Goal: Information Seeking & Learning: Learn about a topic

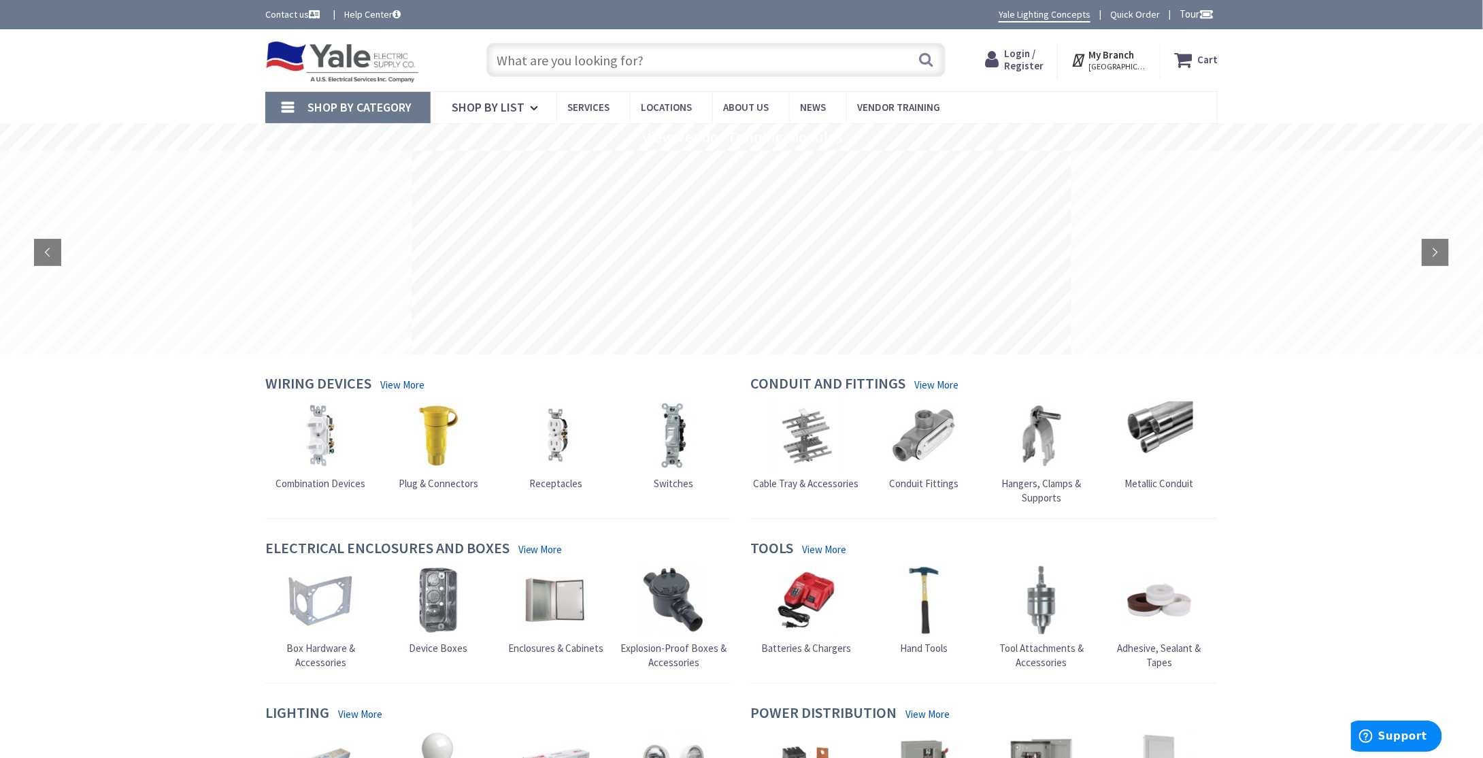
click at [1034, 56] on span "Login / Register" at bounding box center [1023, 59] width 39 height 25
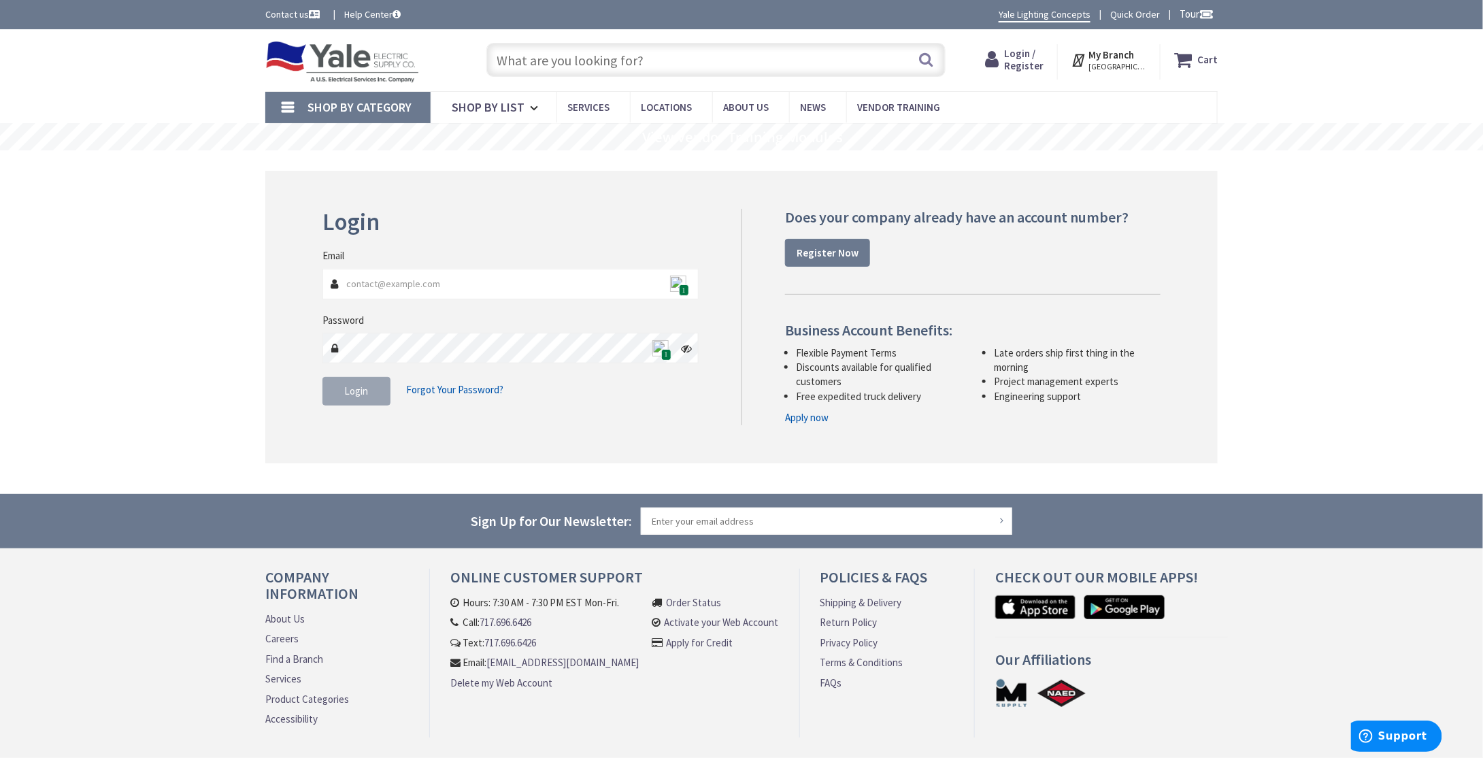
click at [678, 283] on img at bounding box center [678, 284] width 16 height 16
type input "[EMAIL_ADDRESS][DOMAIN_NAME]"
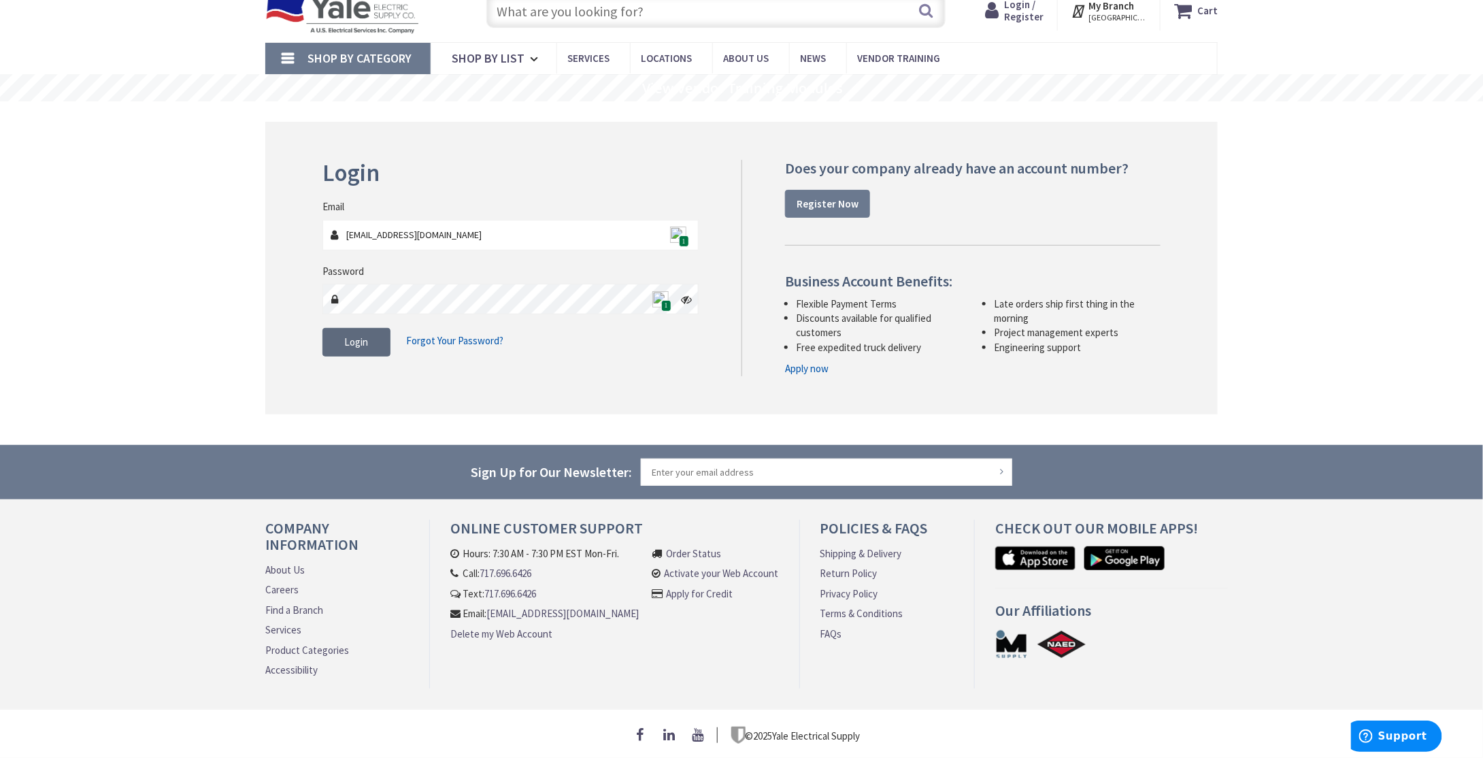
click at [369, 390] on div "Login Invalid login or password Email dhaines@hainesmechanical.com 1 Password 1…" at bounding box center [741, 268] width 953 height 293
click at [363, 340] on span "Login" at bounding box center [357, 341] width 24 height 13
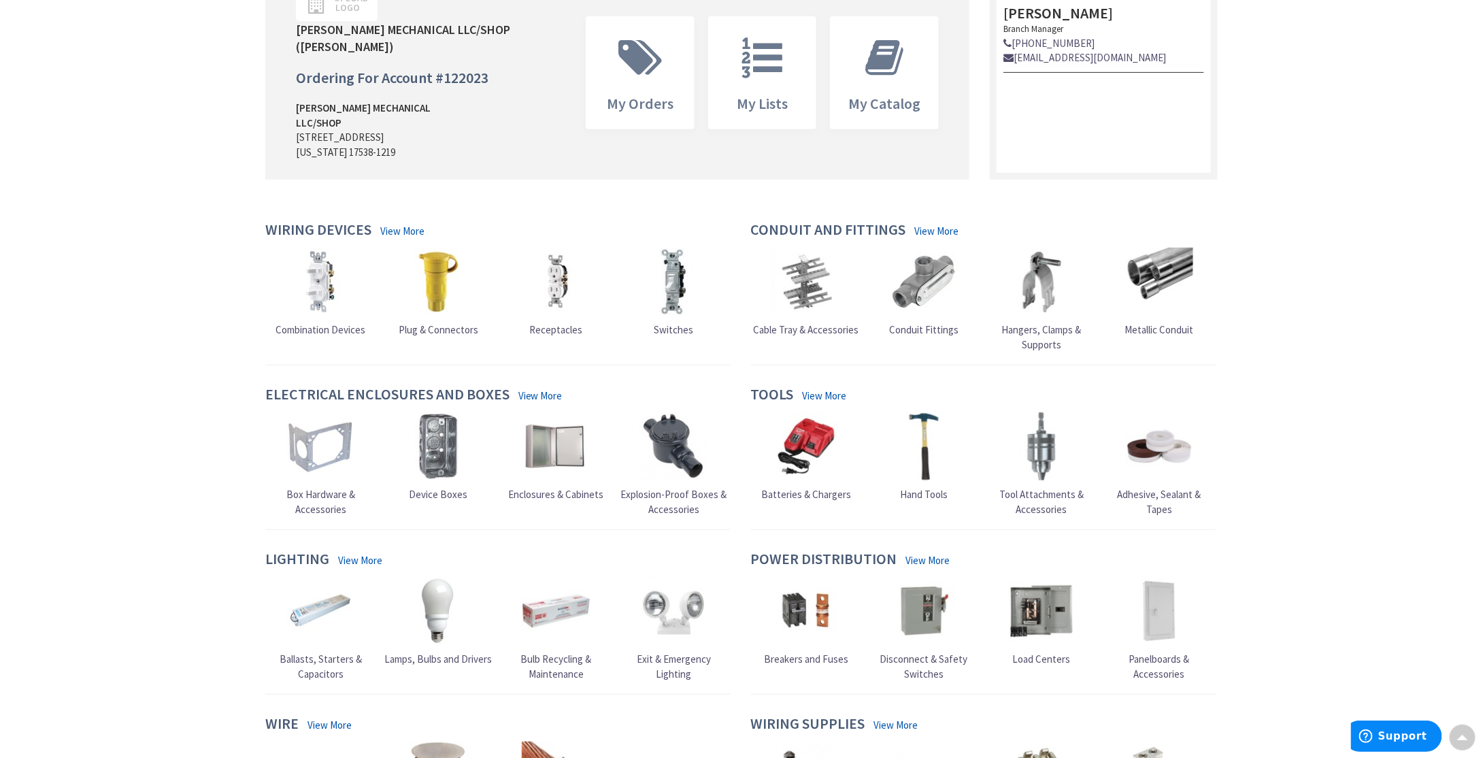
click at [1033, 653] on span "Load Centers" at bounding box center [1042, 659] width 58 height 13
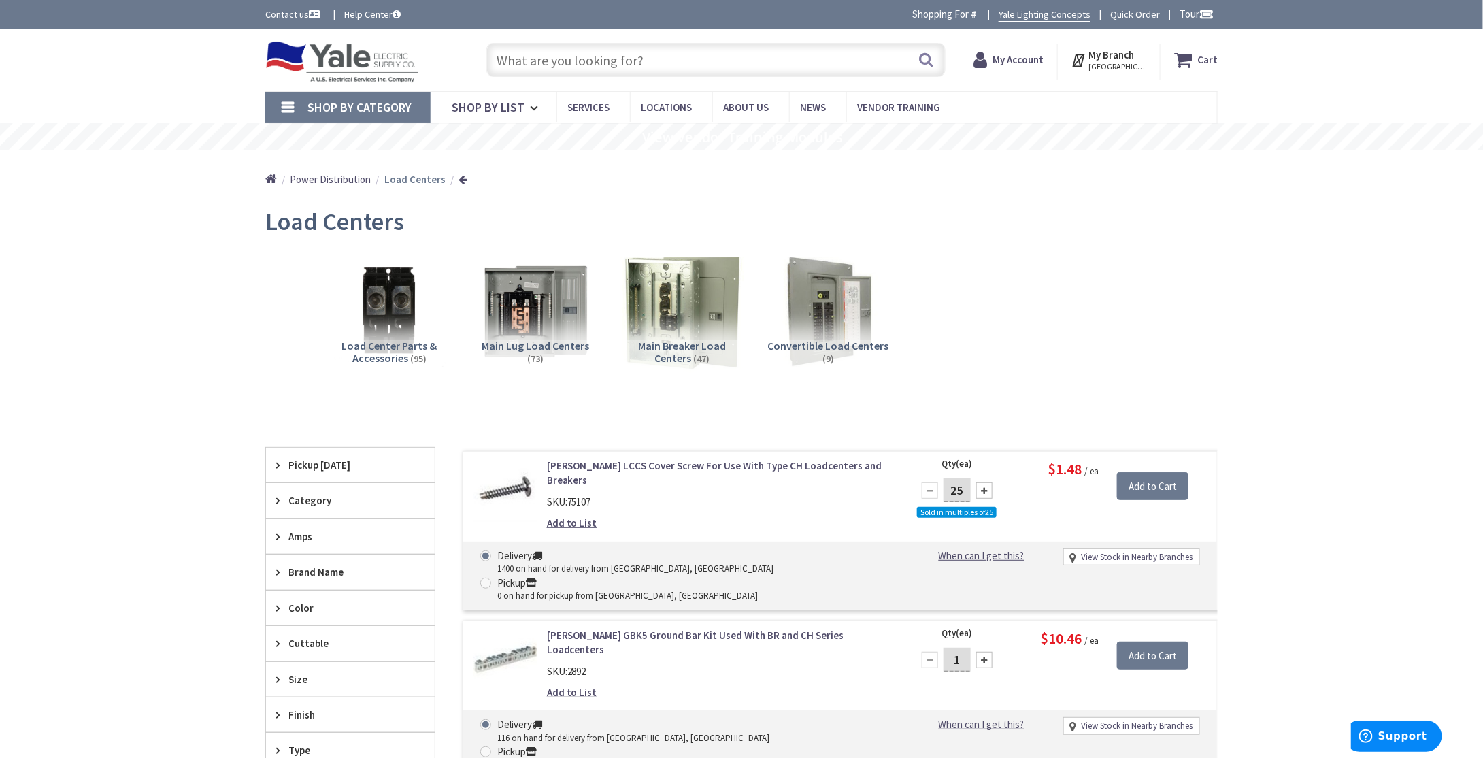
click at [670, 300] on img at bounding box center [682, 311] width 123 height 123
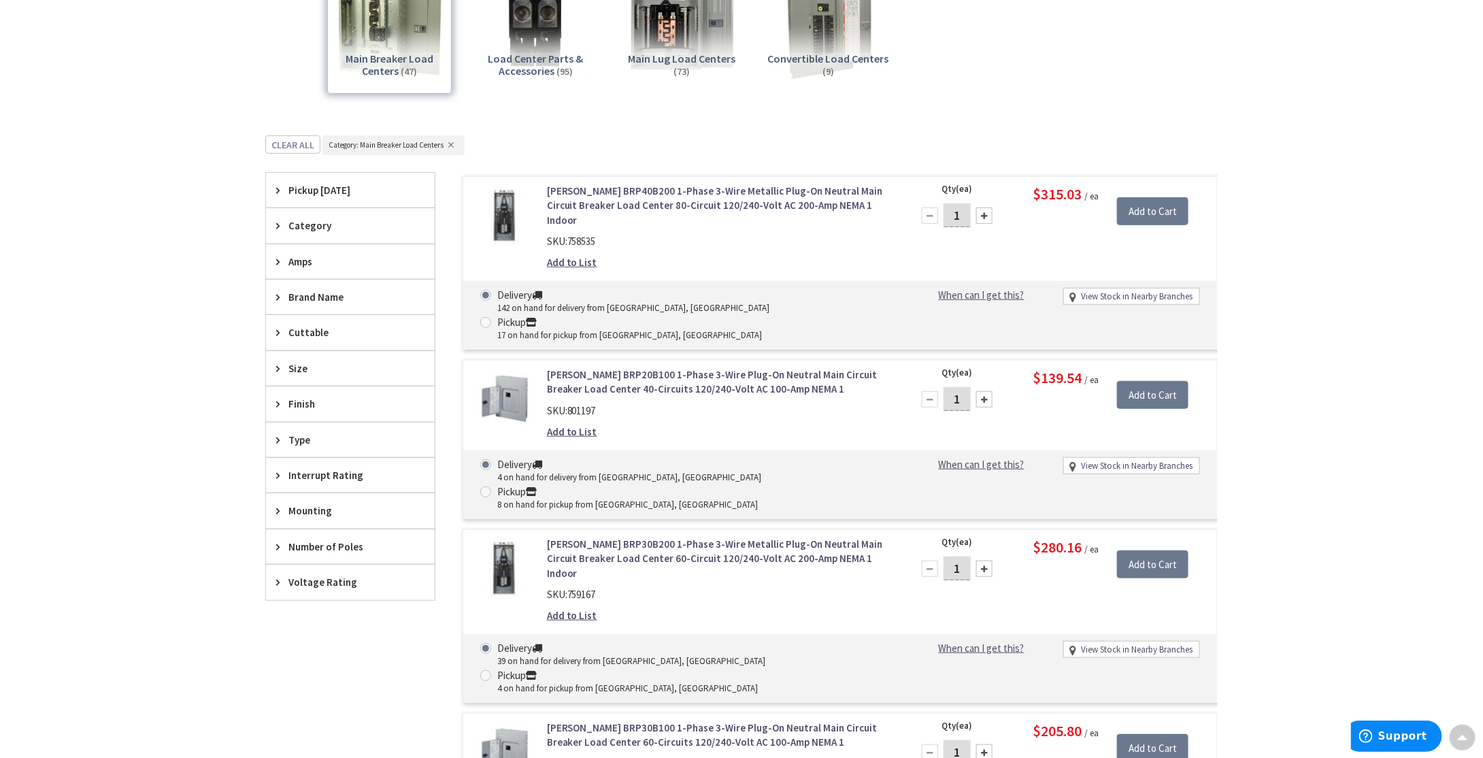
scroll to position [286, 0]
click at [726, 201] on link "[PERSON_NAME] BRP40B200 1-Phase 3-Wire Metallic Plug-On Neutral Main Circuit Br…" at bounding box center [720, 207] width 346 height 44
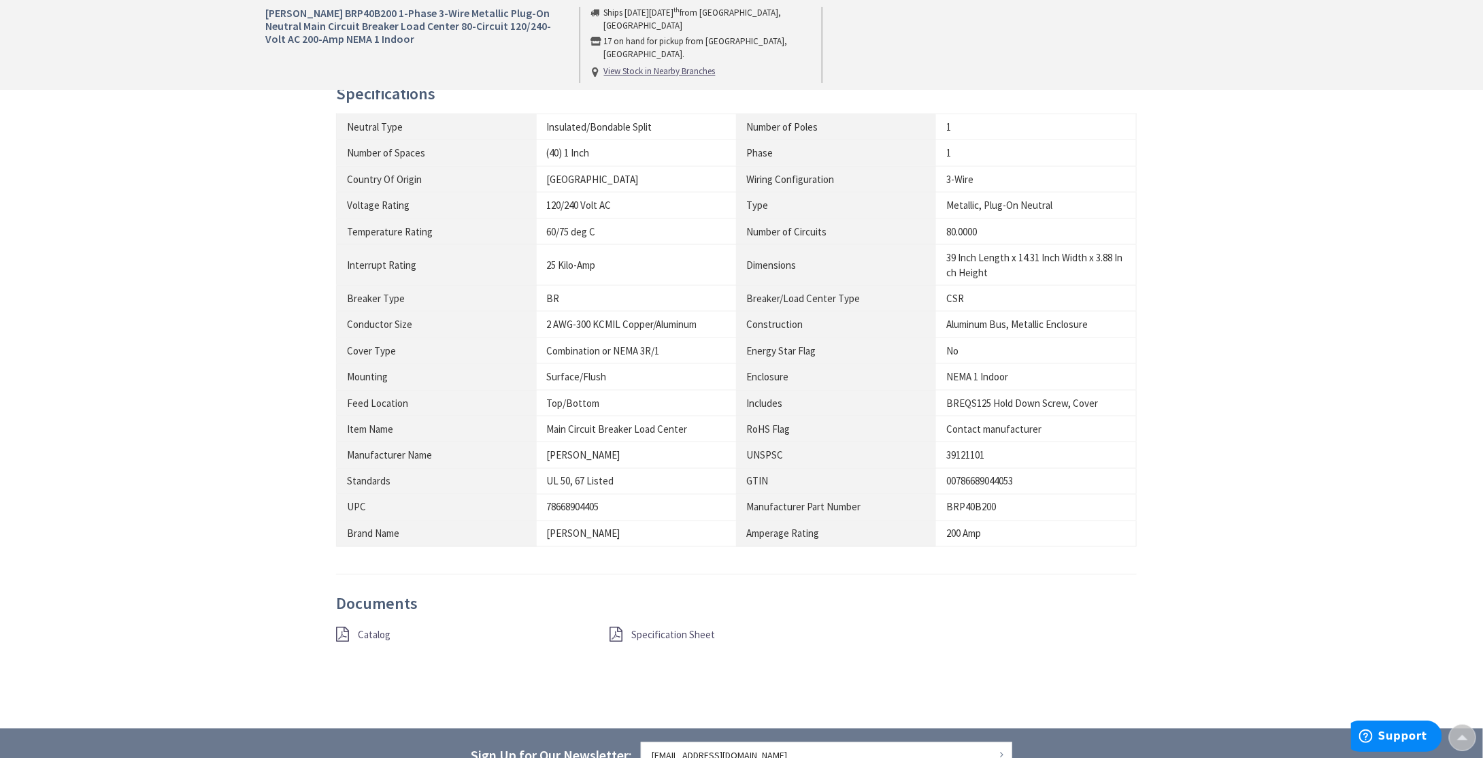
scroll to position [817, 0]
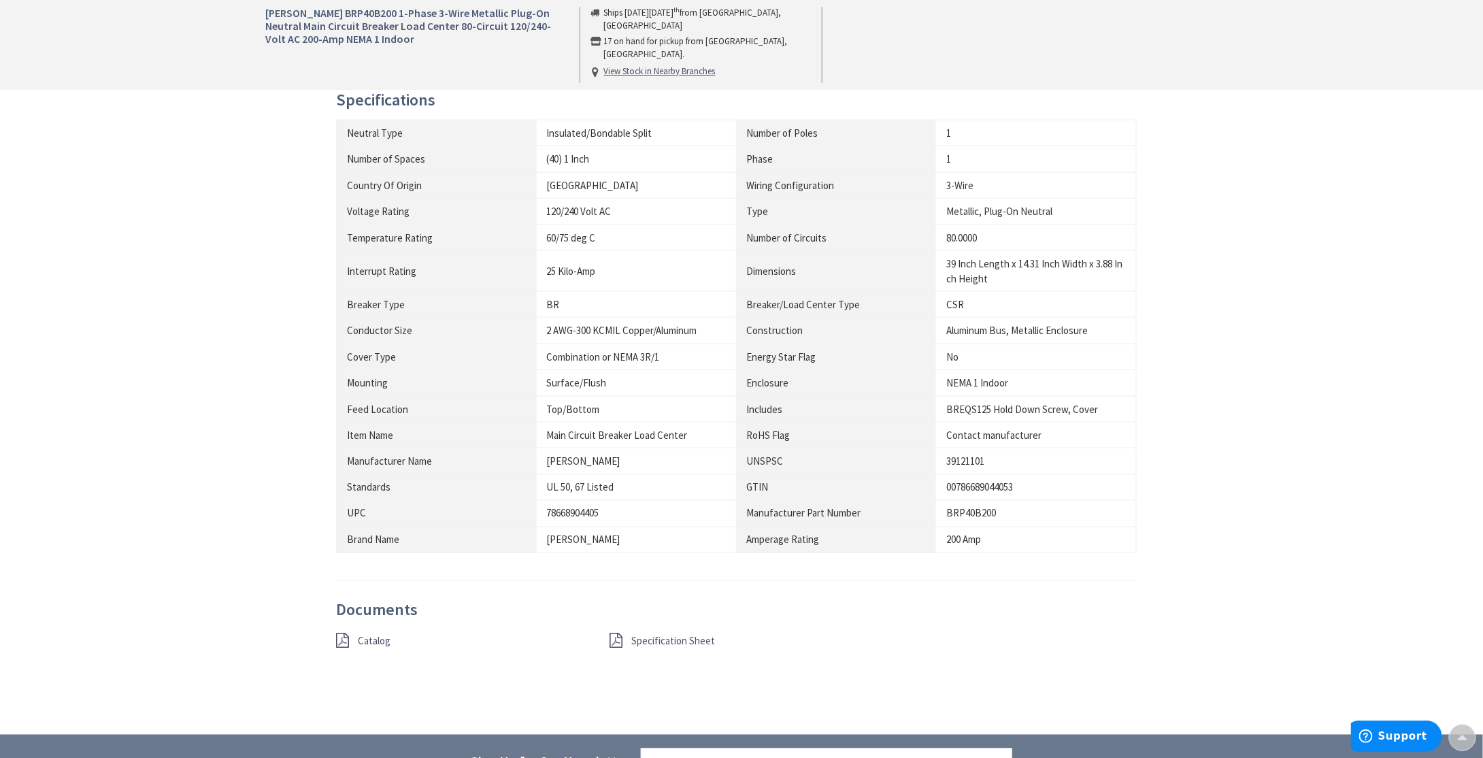
click at [667, 636] on span "Specification Sheet" at bounding box center [674, 641] width 84 height 13
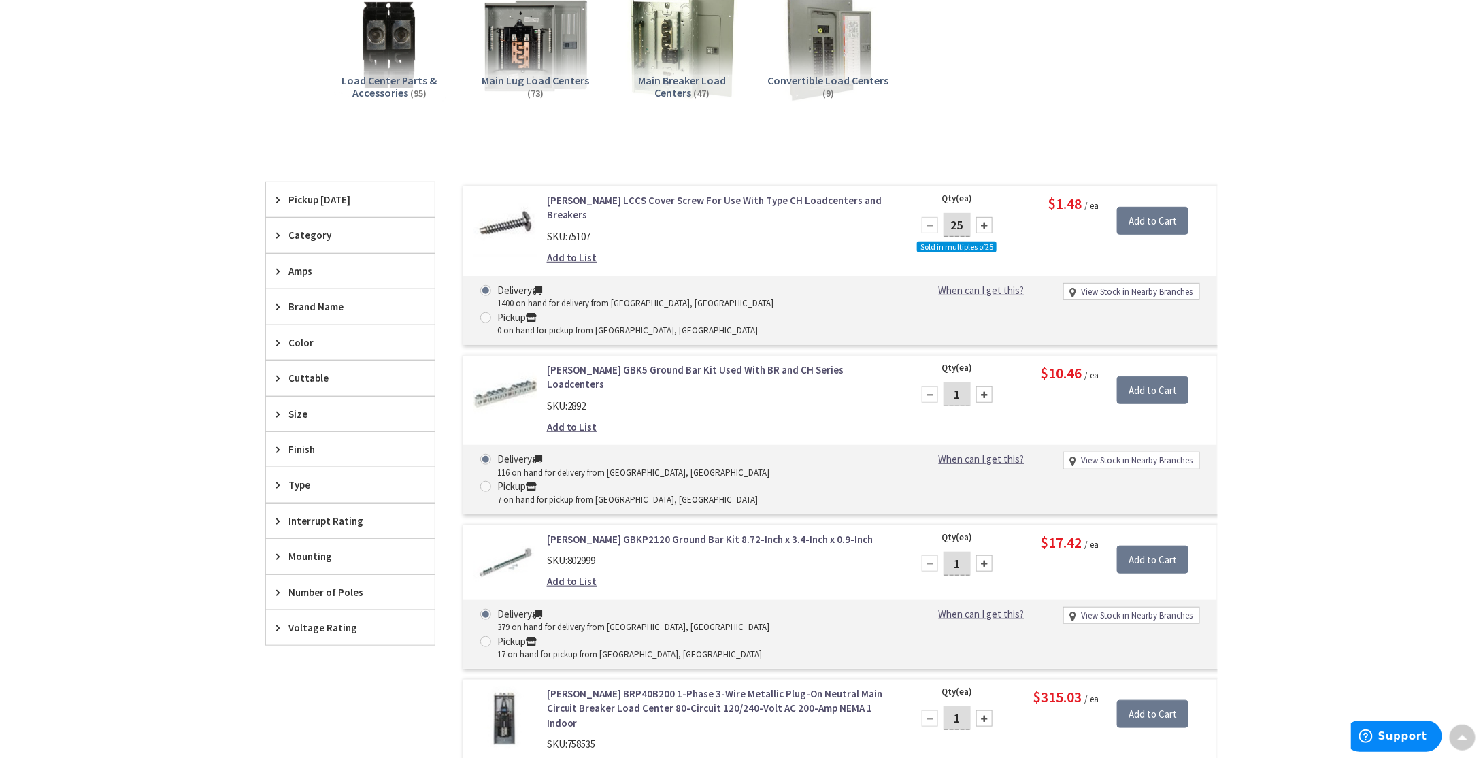
scroll to position [204, 0]
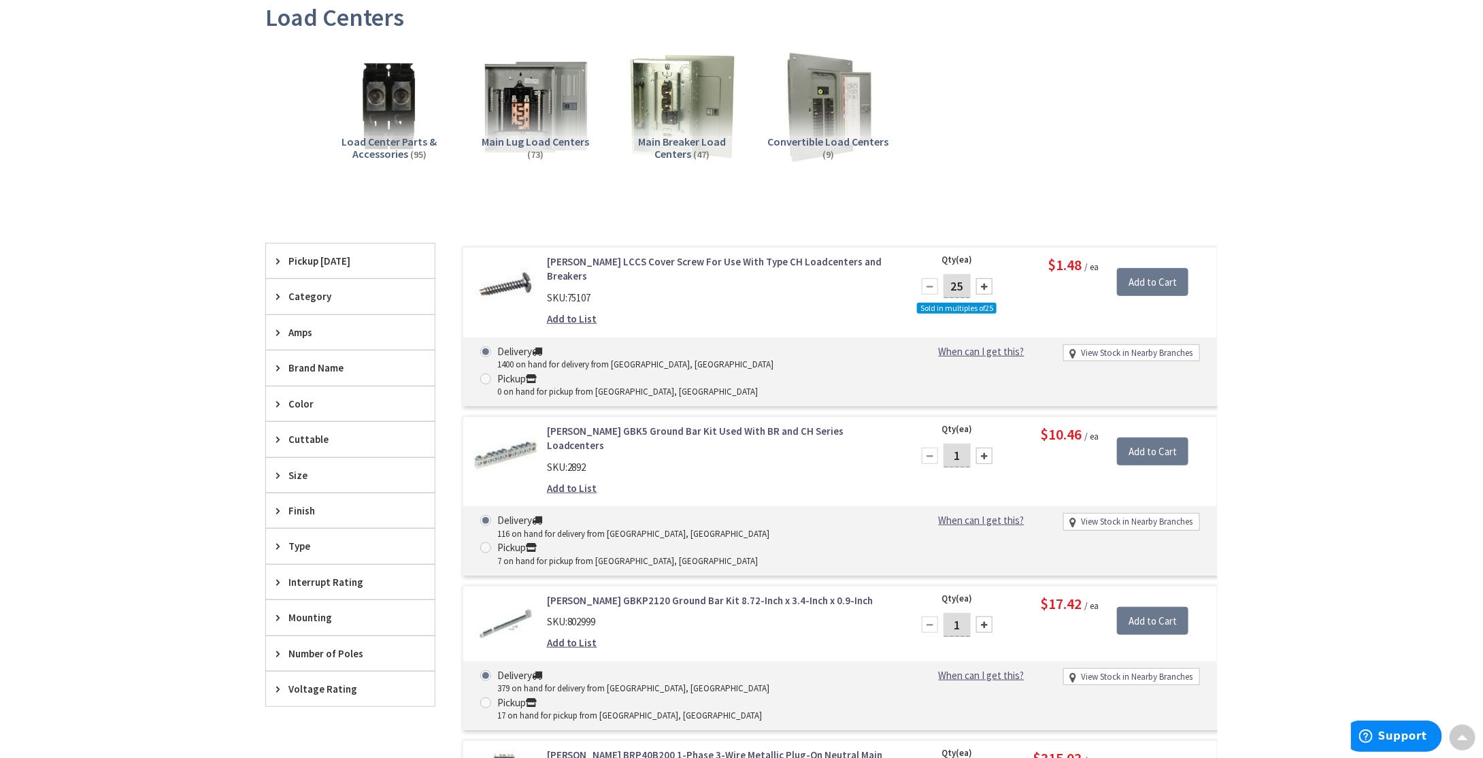
click at [676, 137] on span "Main Breaker Load Centers" at bounding box center [682, 148] width 88 height 26
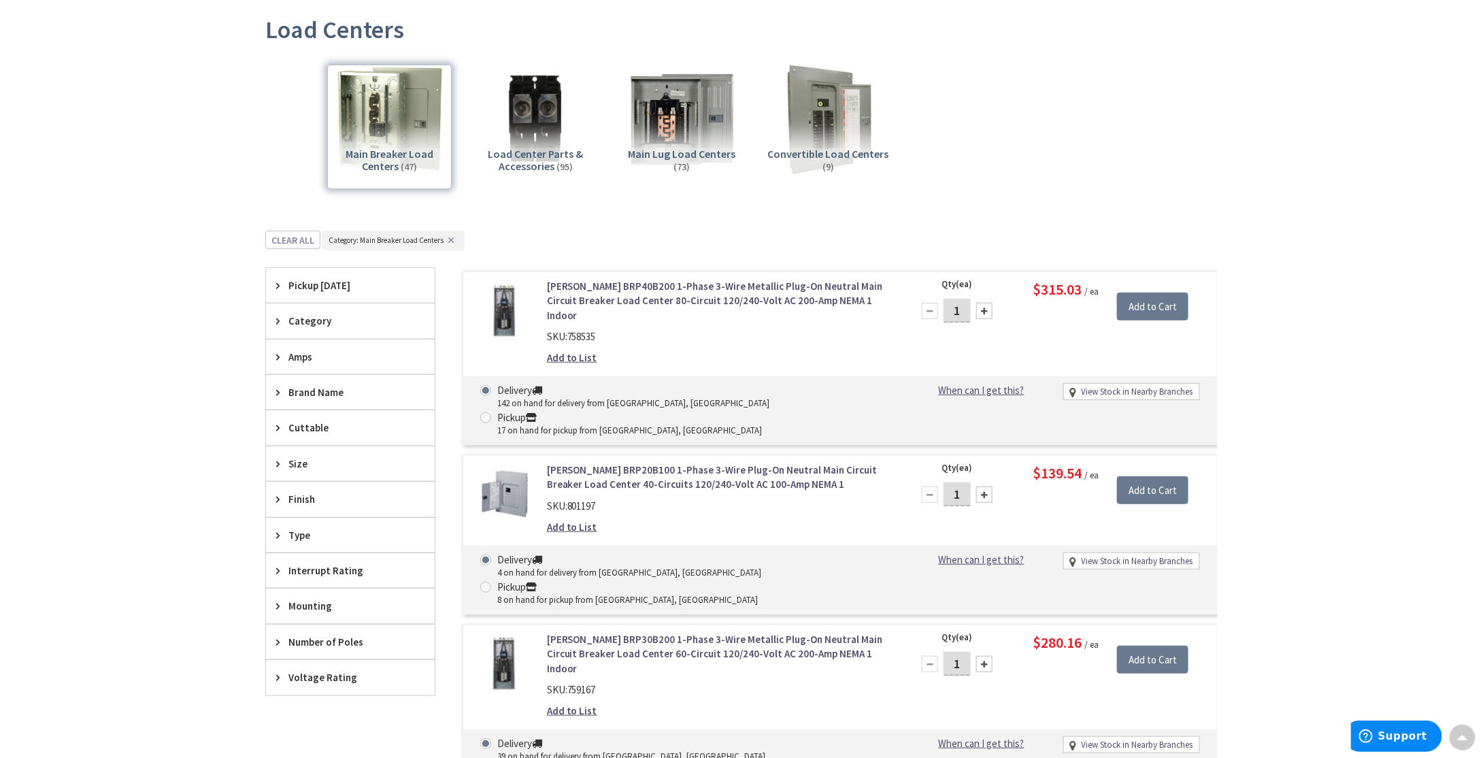
scroll to position [0, 0]
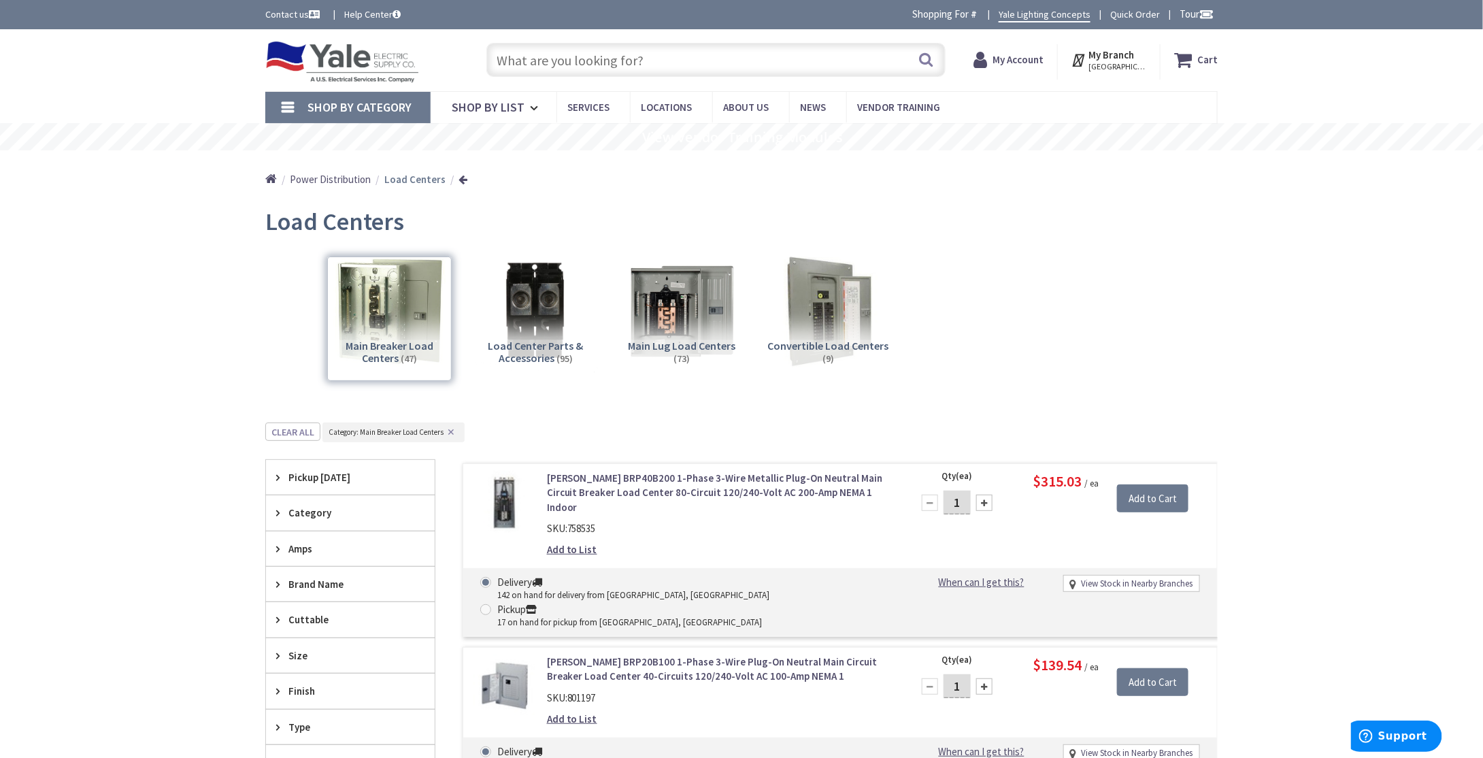
click at [526, 338] on img at bounding box center [535, 311] width 123 height 123
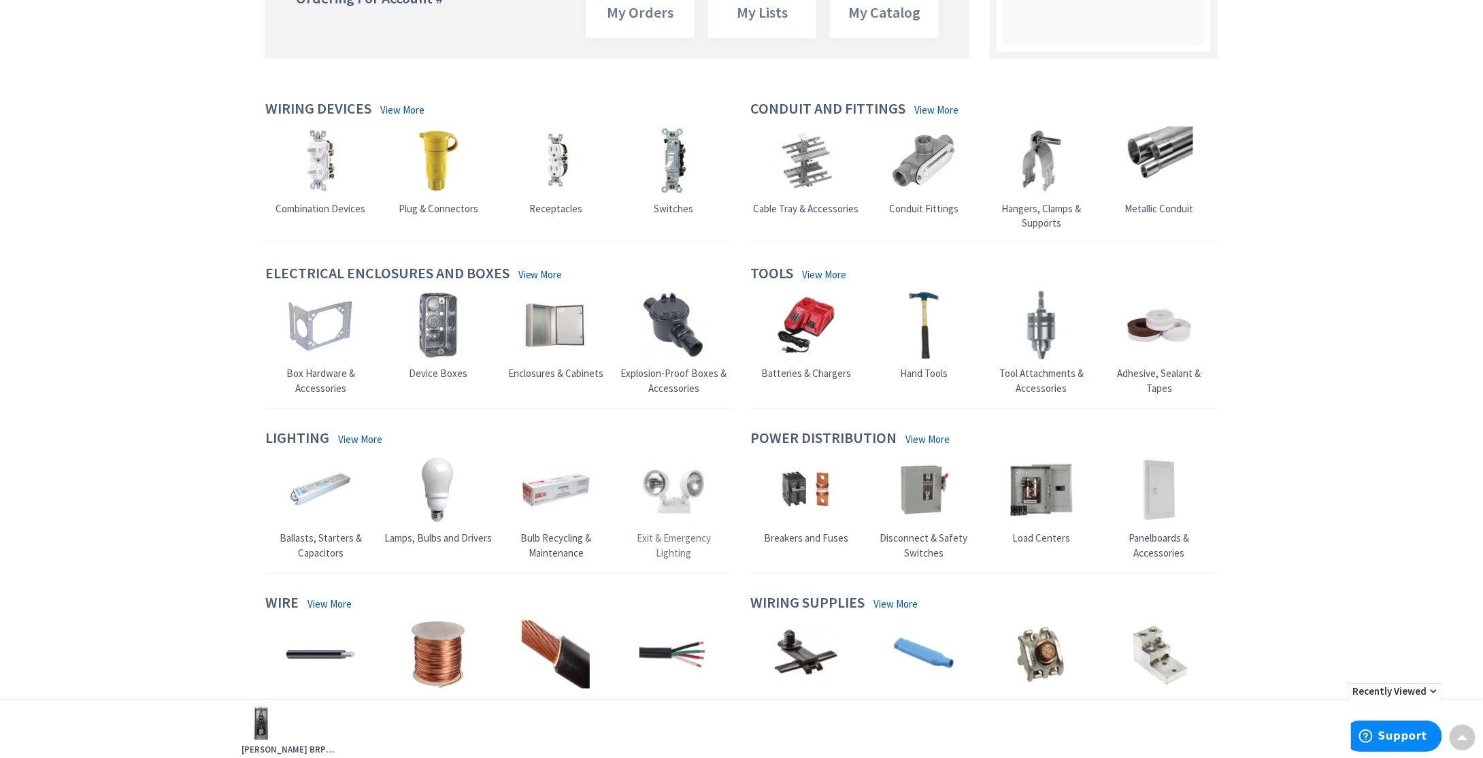
scroll to position [272, 0]
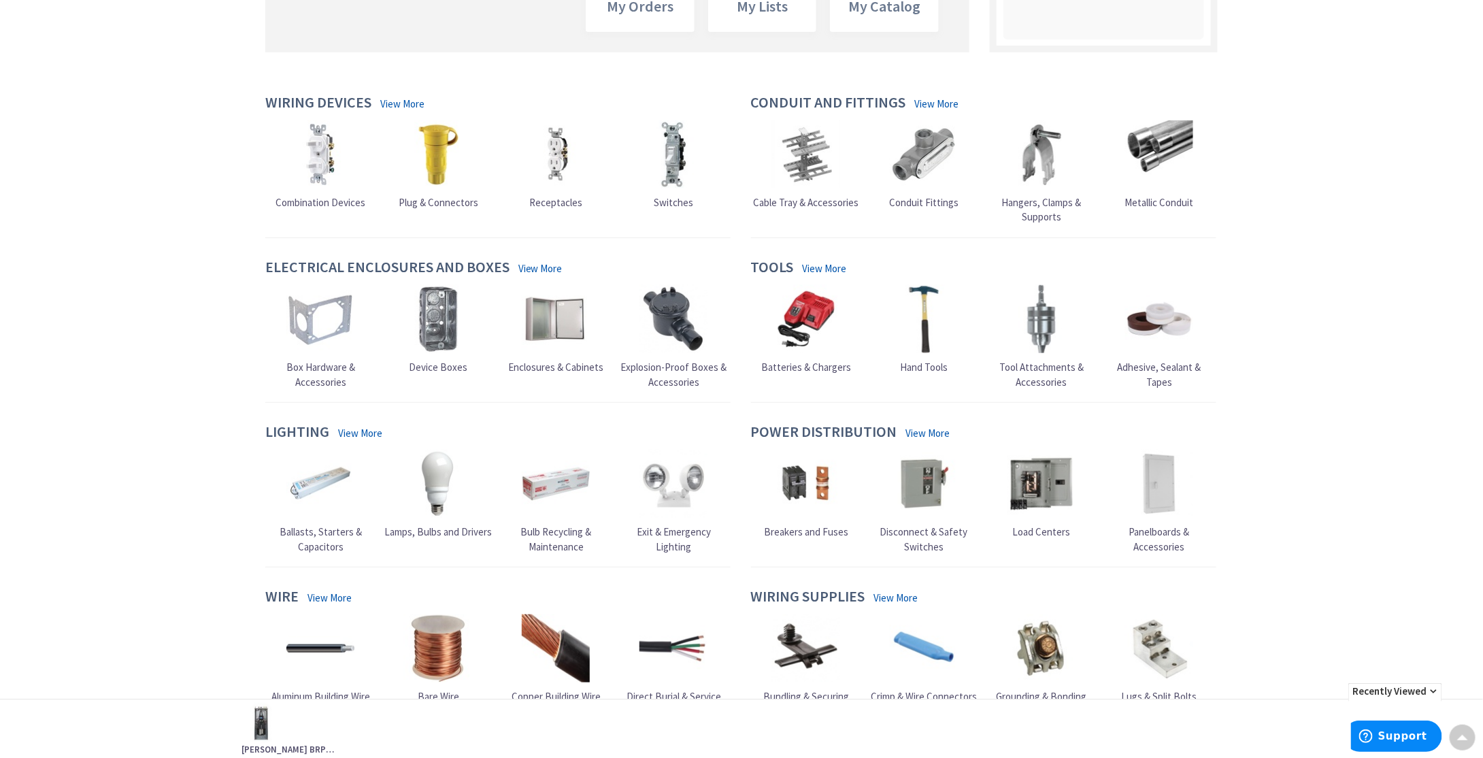
click at [1040, 528] on span "Load Centers" at bounding box center [1042, 531] width 58 height 13
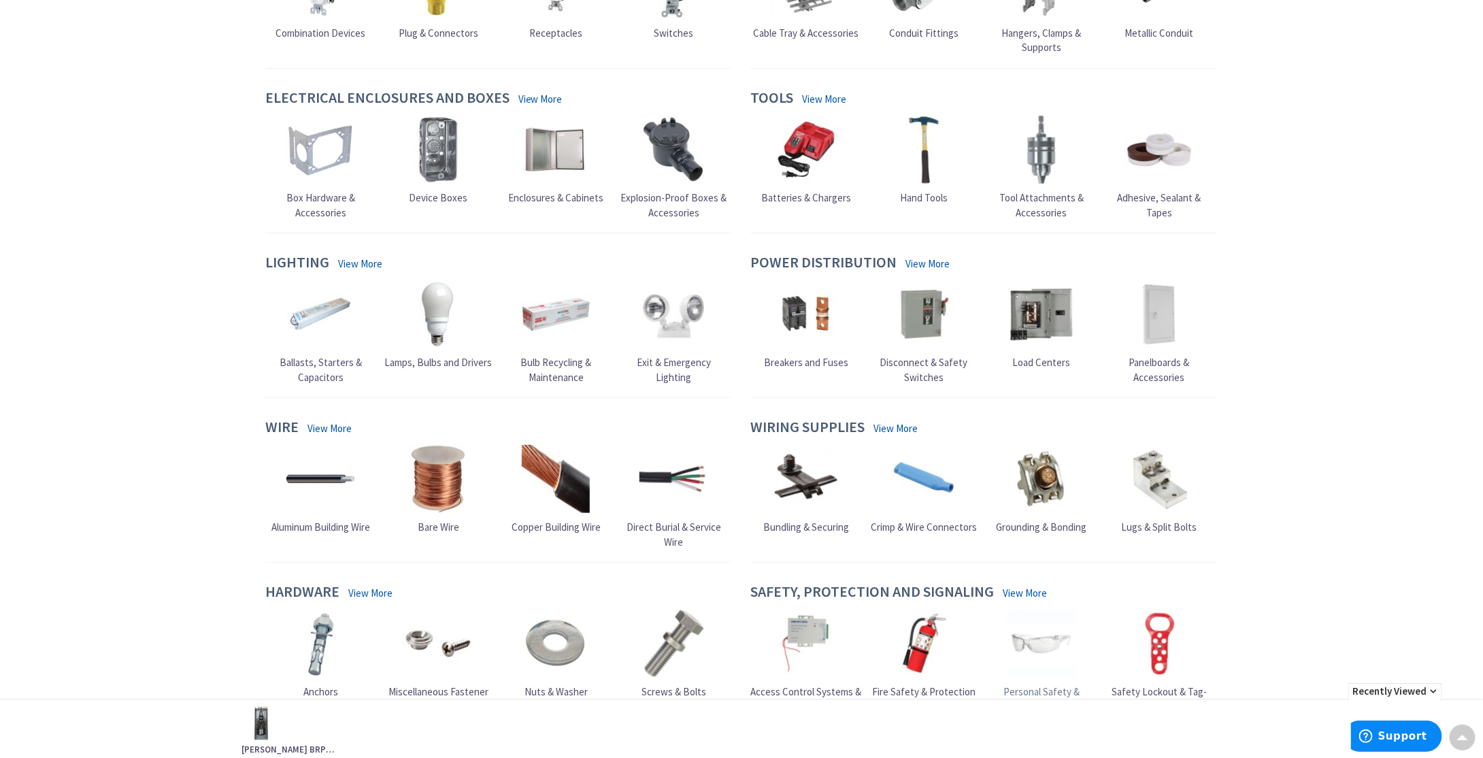
scroll to position [408, 0]
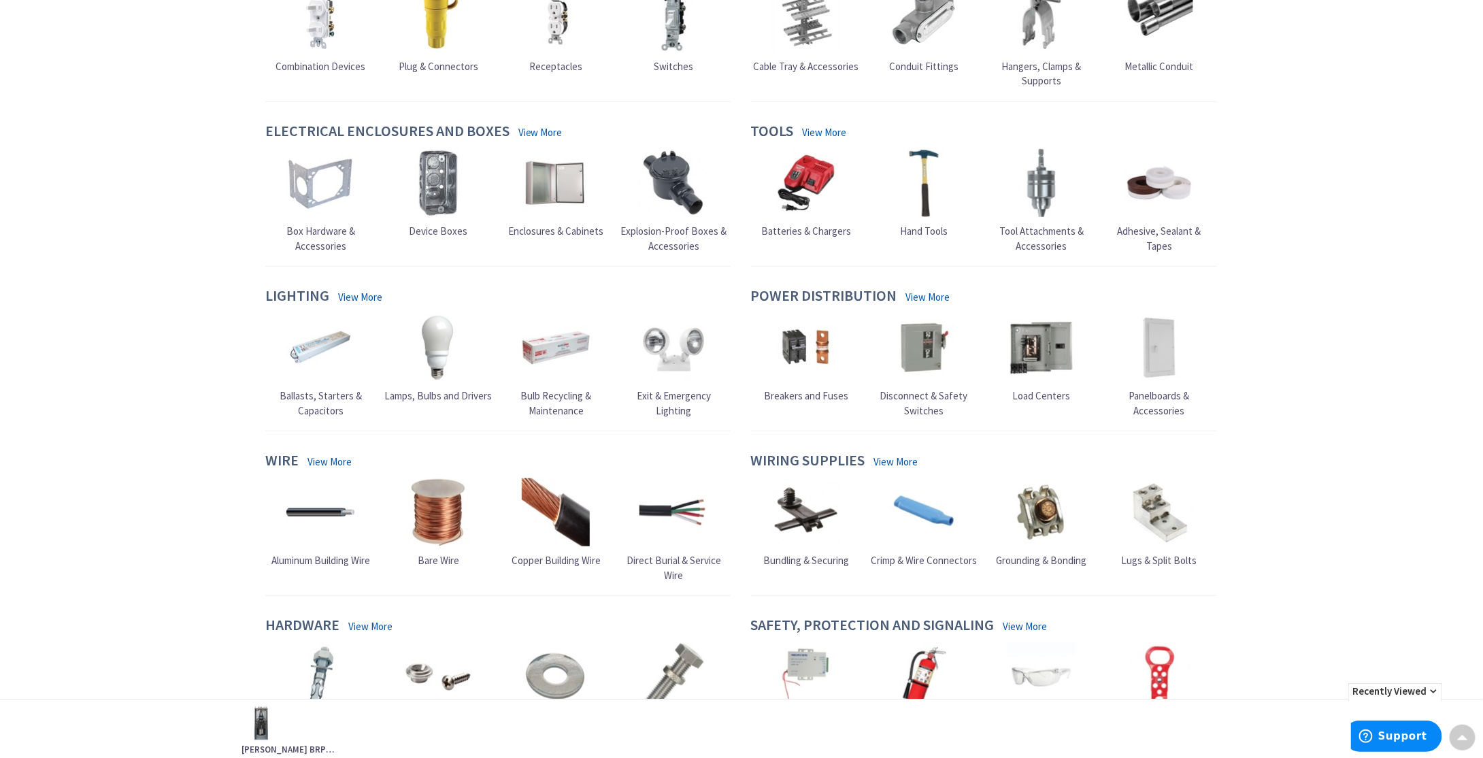
click at [795, 392] on span "Breakers and Fuses" at bounding box center [806, 395] width 84 height 13
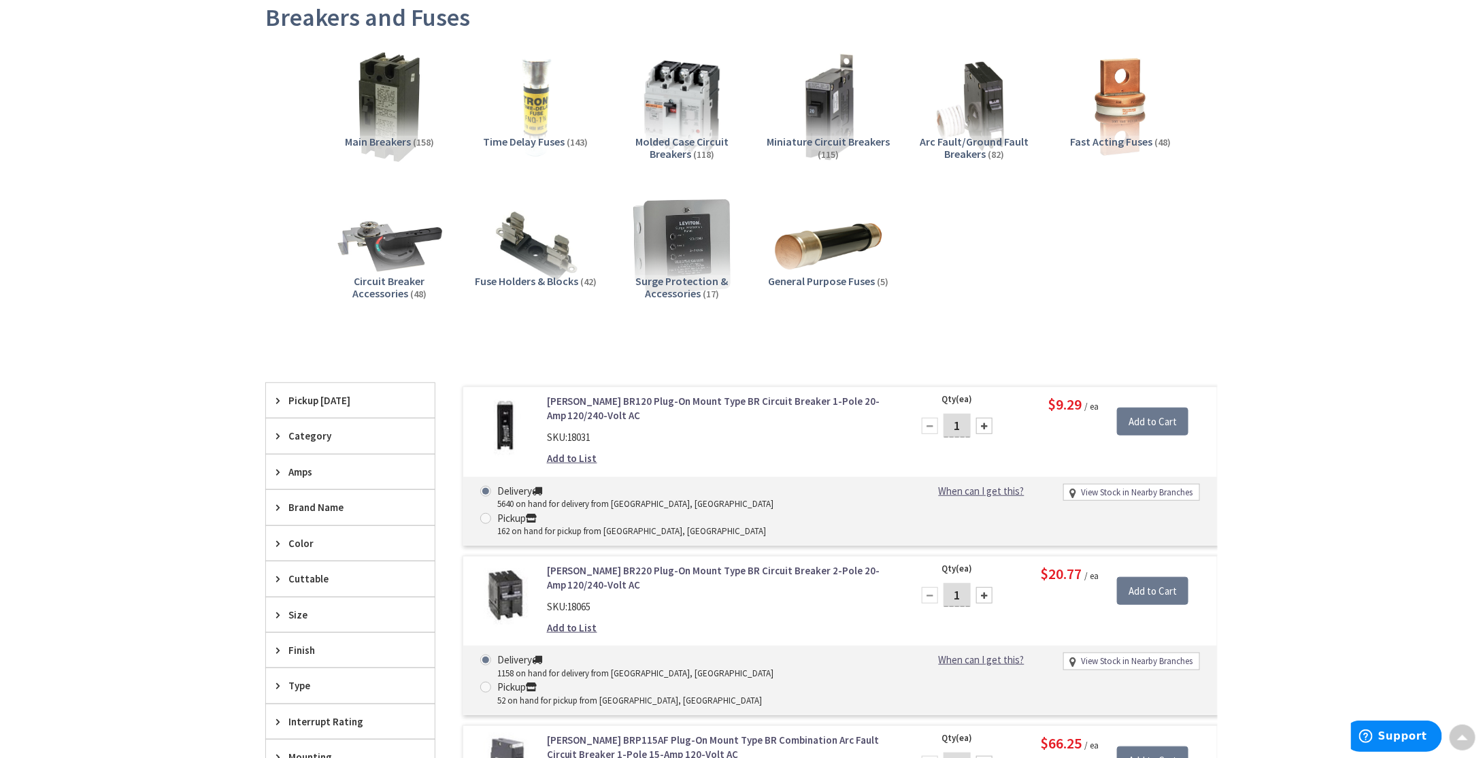
scroll to position [272, 0]
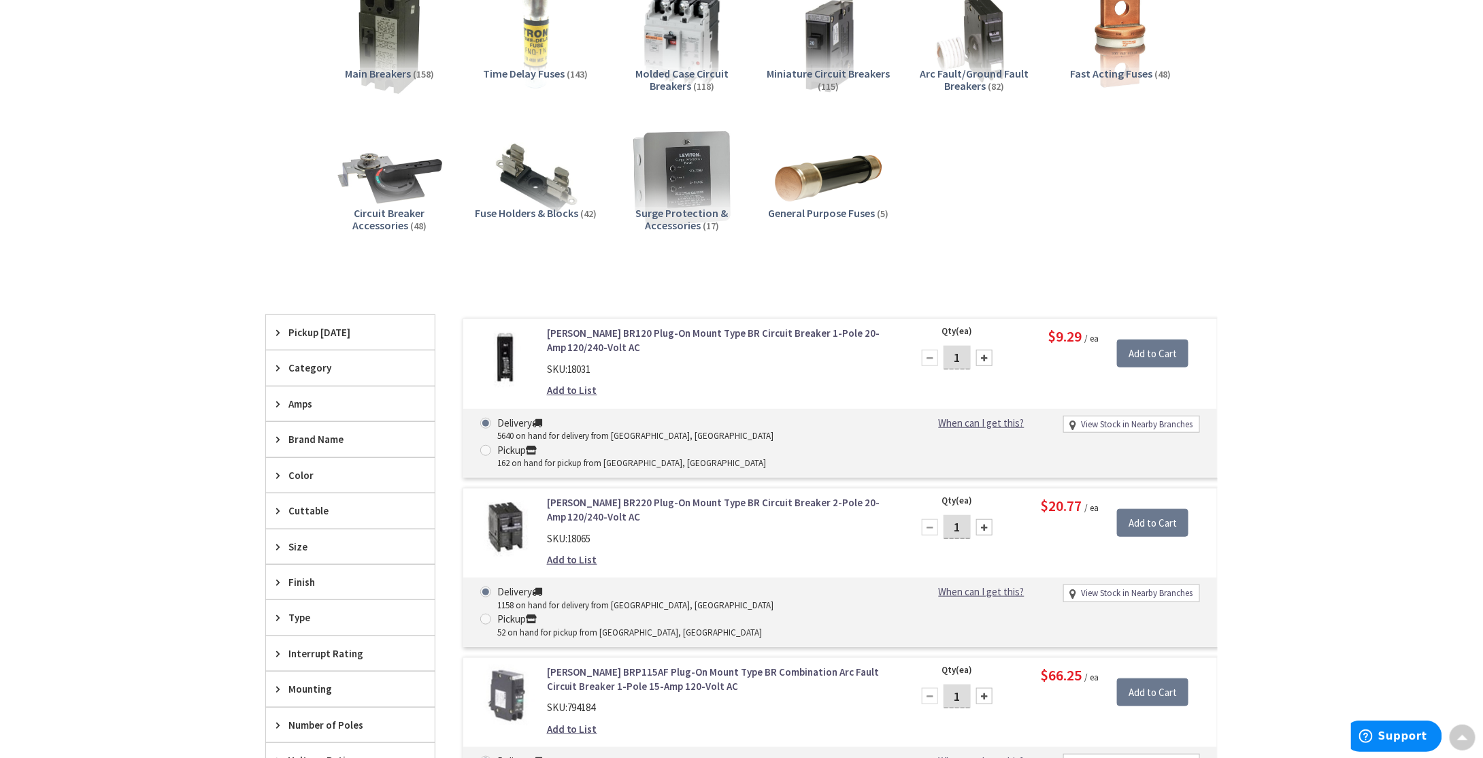
click at [284, 443] on div "Brand Name" at bounding box center [350, 439] width 169 height 35
click at [280, 434] on icon at bounding box center [281, 439] width 10 height 10
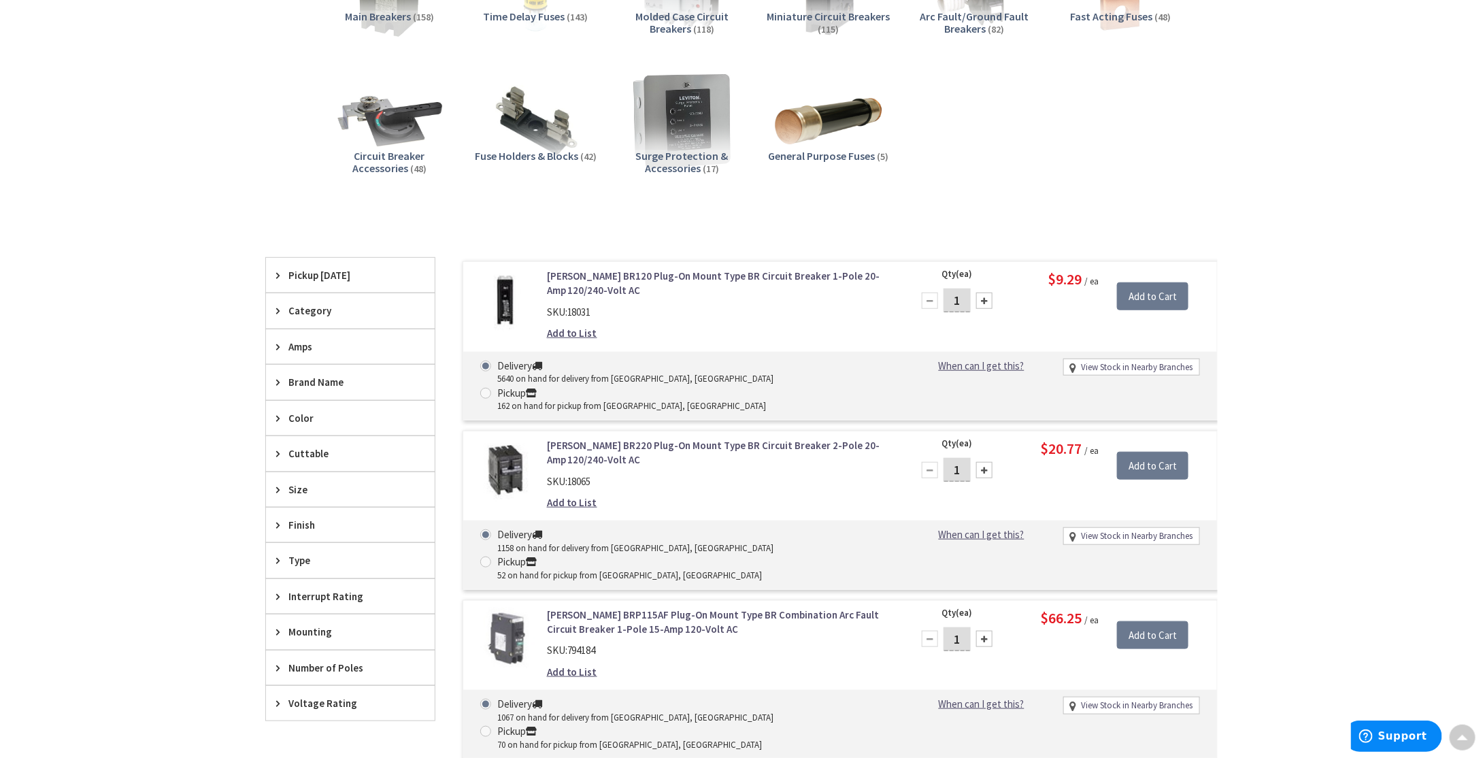
scroll to position [340, 0]
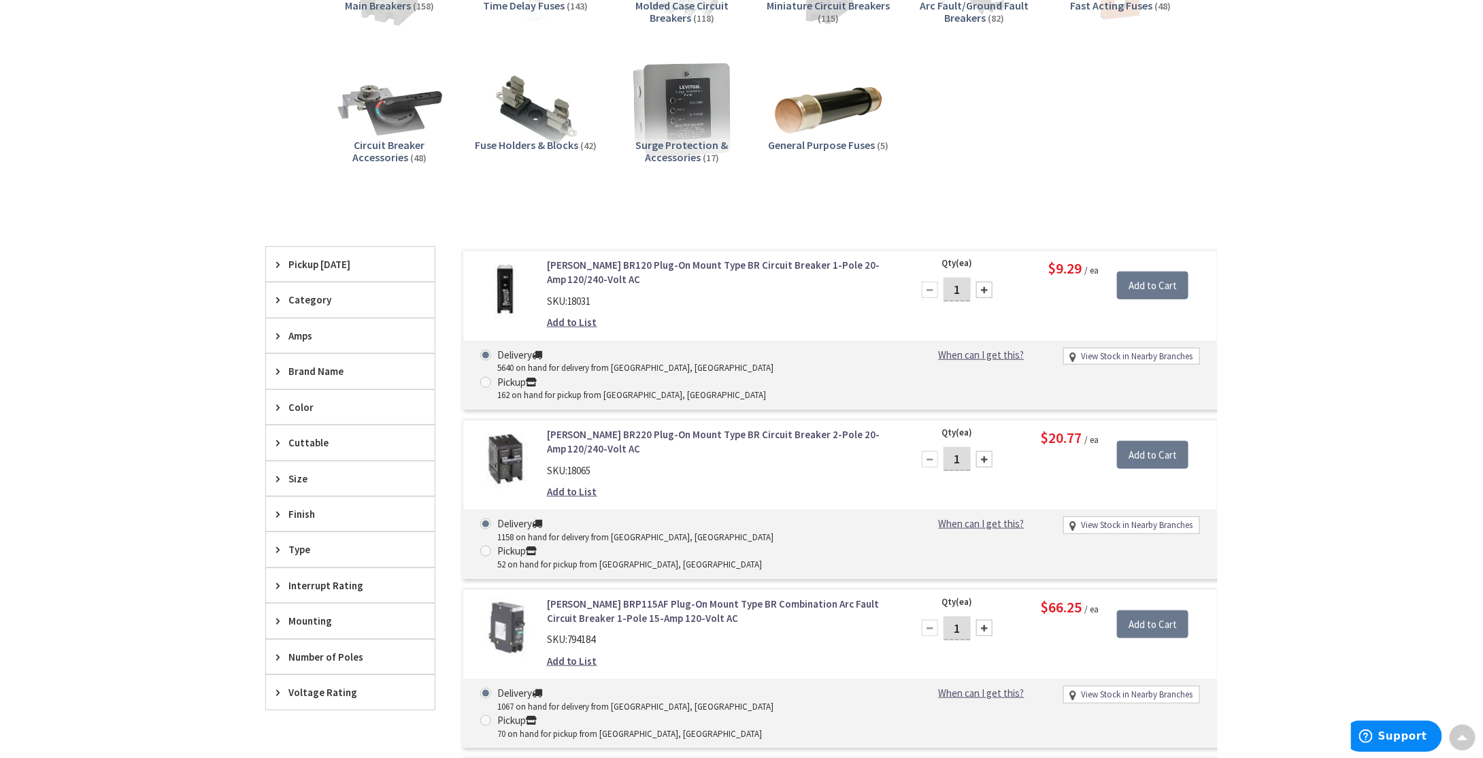
click at [295, 547] on span "Type" at bounding box center [344, 549] width 111 height 14
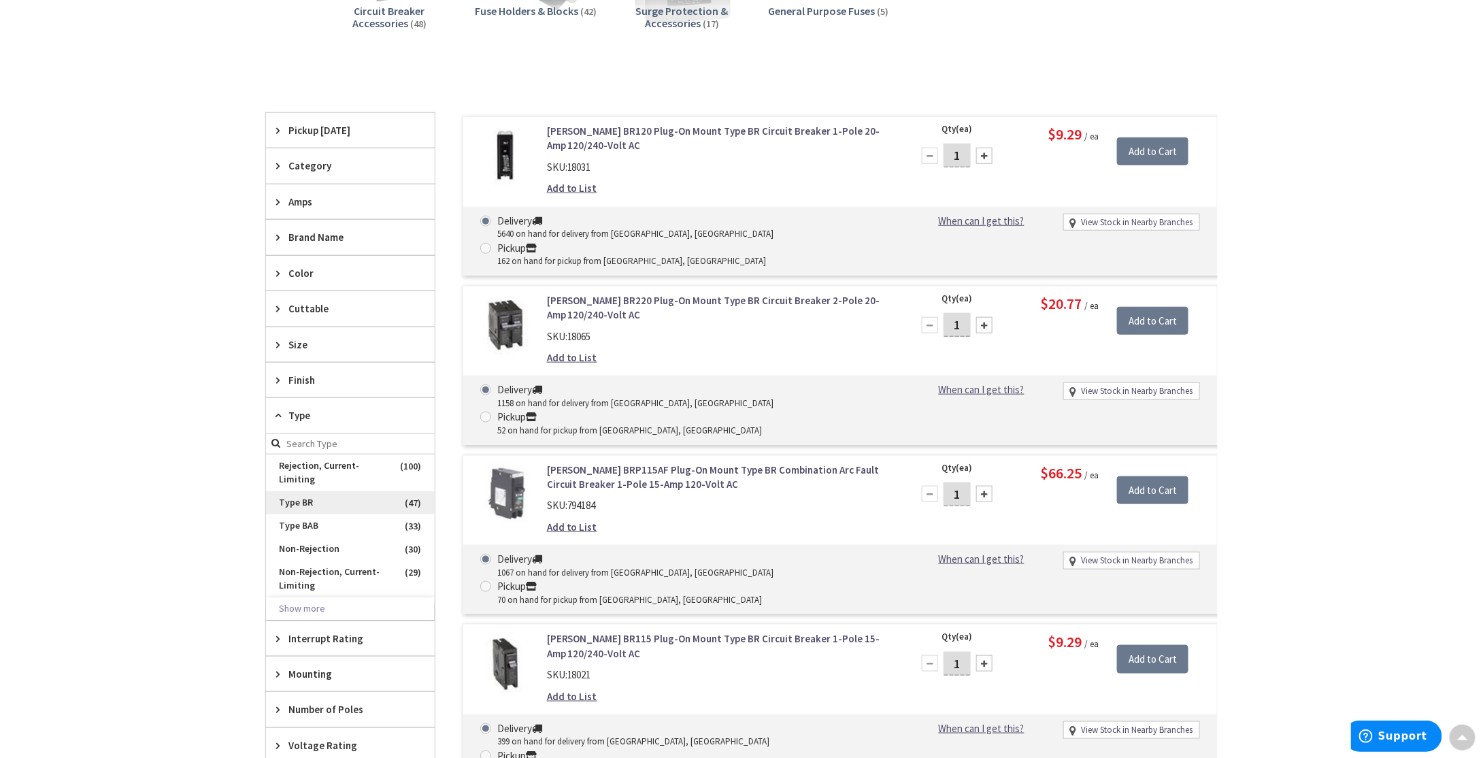
scroll to position [476, 0]
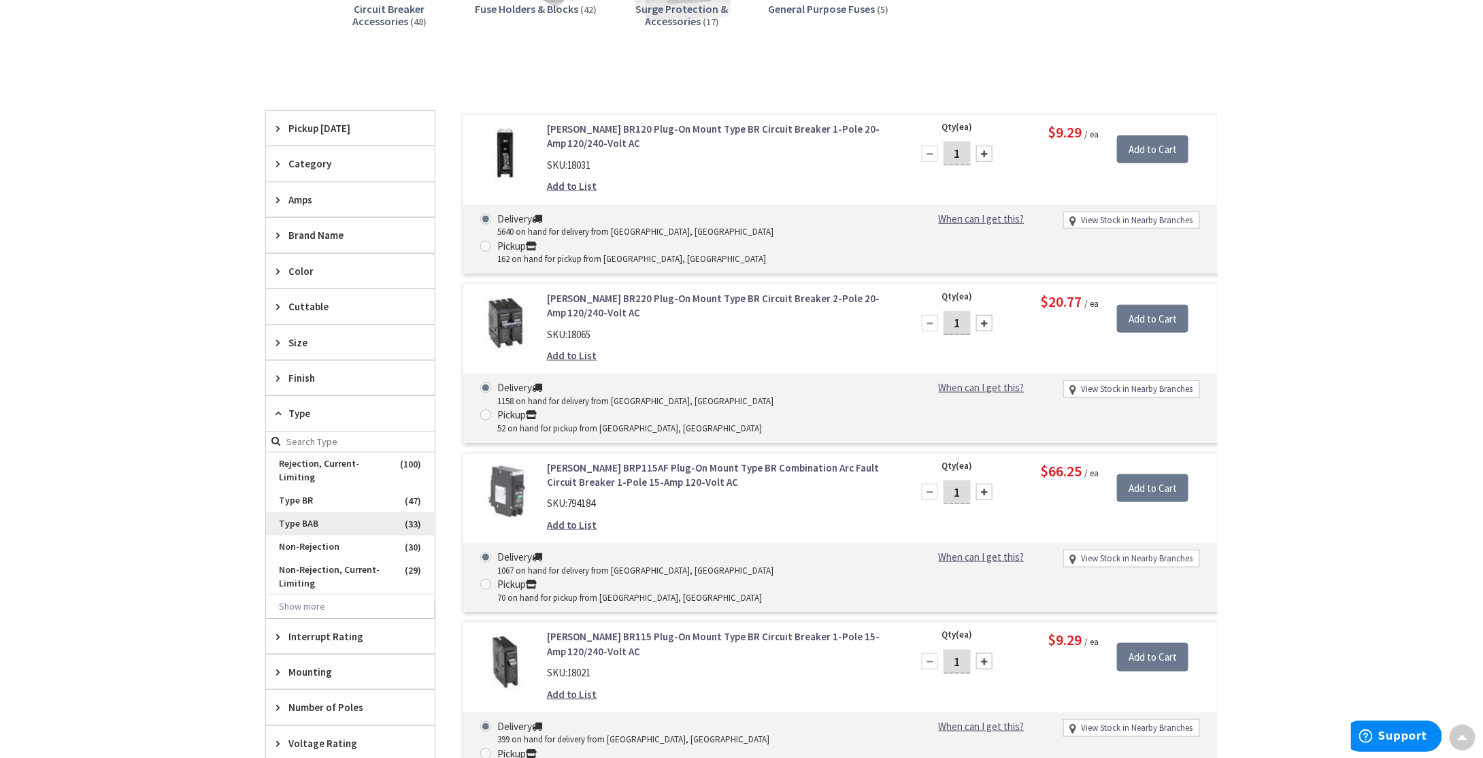
click at [311, 512] on span "Type BAB" at bounding box center [350, 523] width 169 height 23
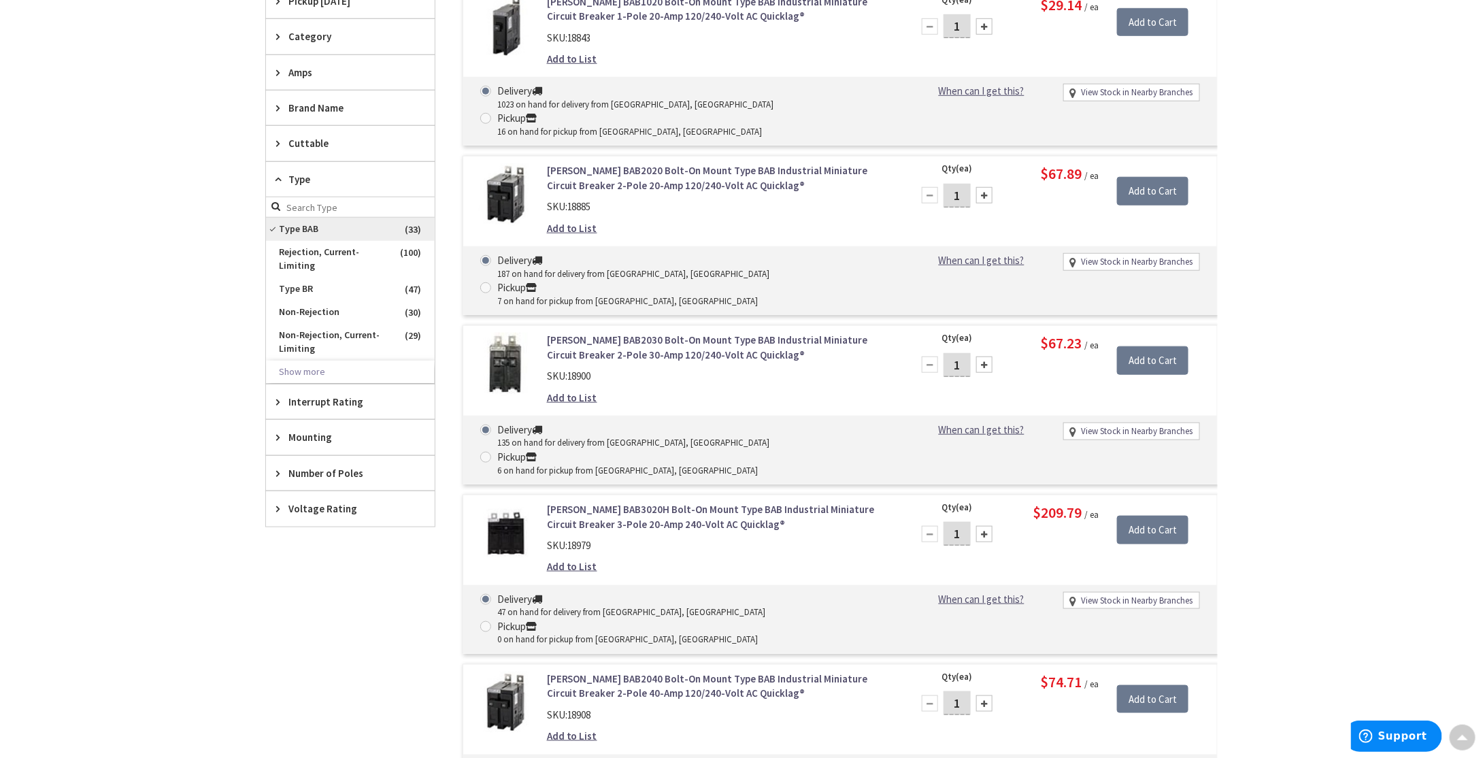
click at [279, 226] on span "Type BAB" at bounding box center [350, 229] width 169 height 23
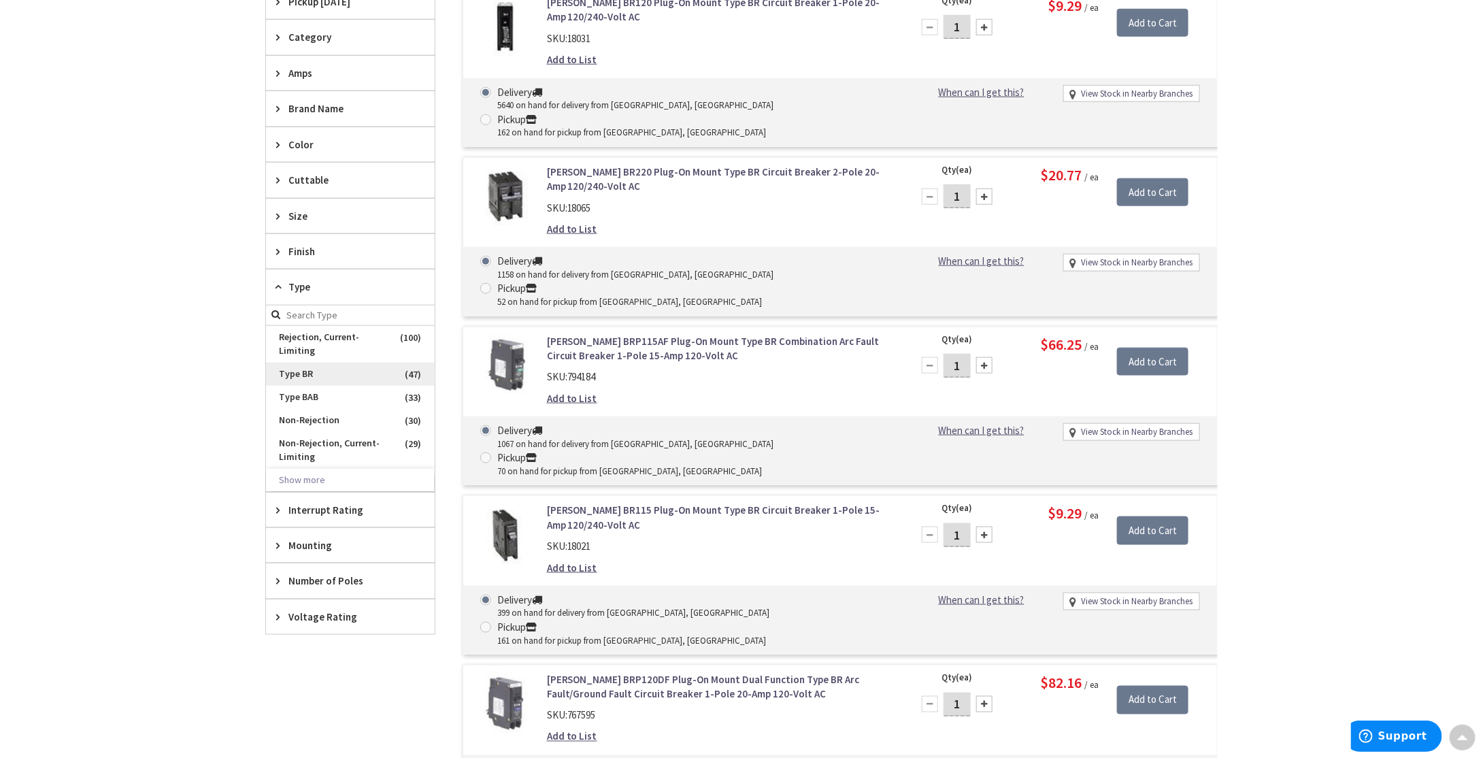
click at [307, 363] on span "Type BR" at bounding box center [350, 374] width 169 height 23
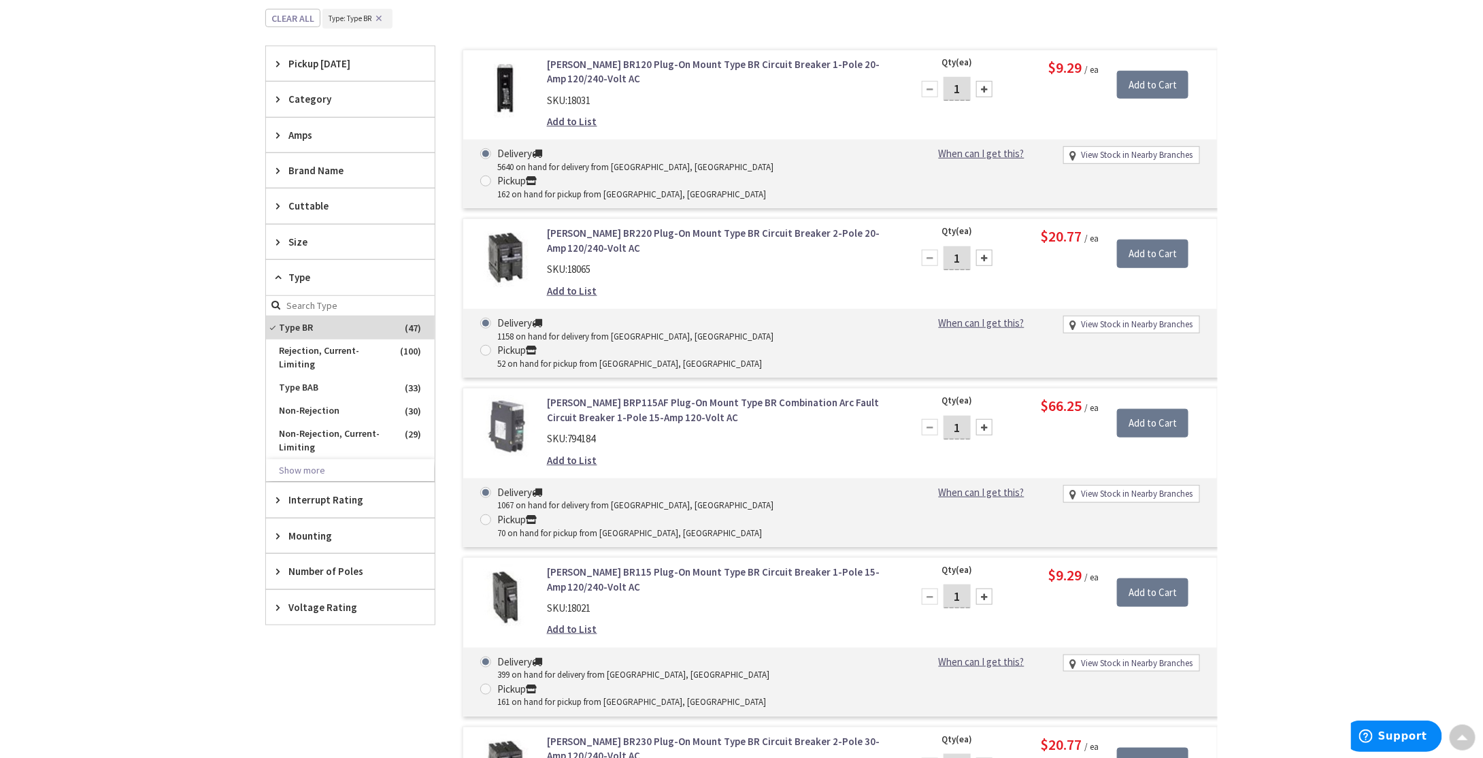
scroll to position [408, 0]
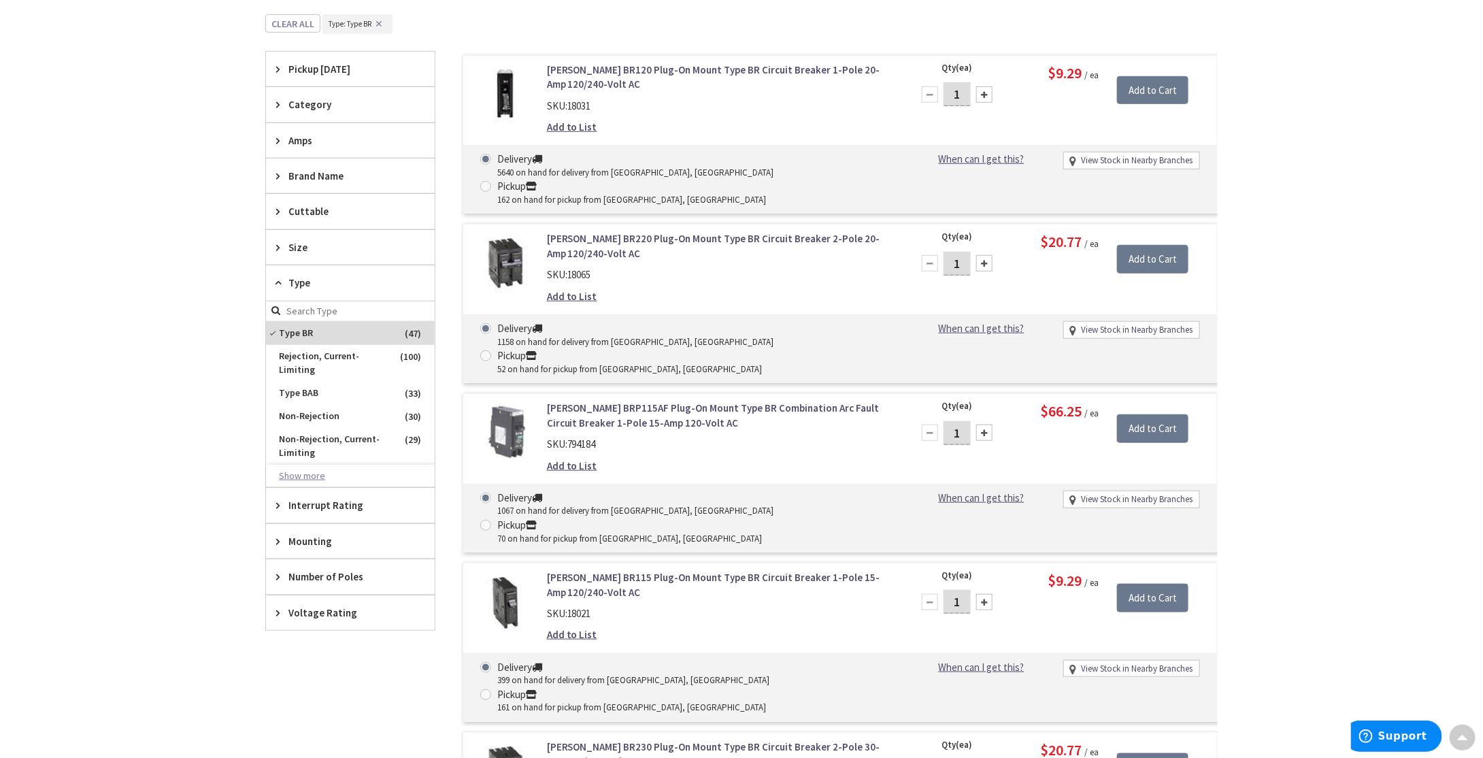
click at [312, 465] on button "Show more" at bounding box center [350, 476] width 169 height 23
click at [275, 327] on span "Type BR" at bounding box center [350, 333] width 169 height 23
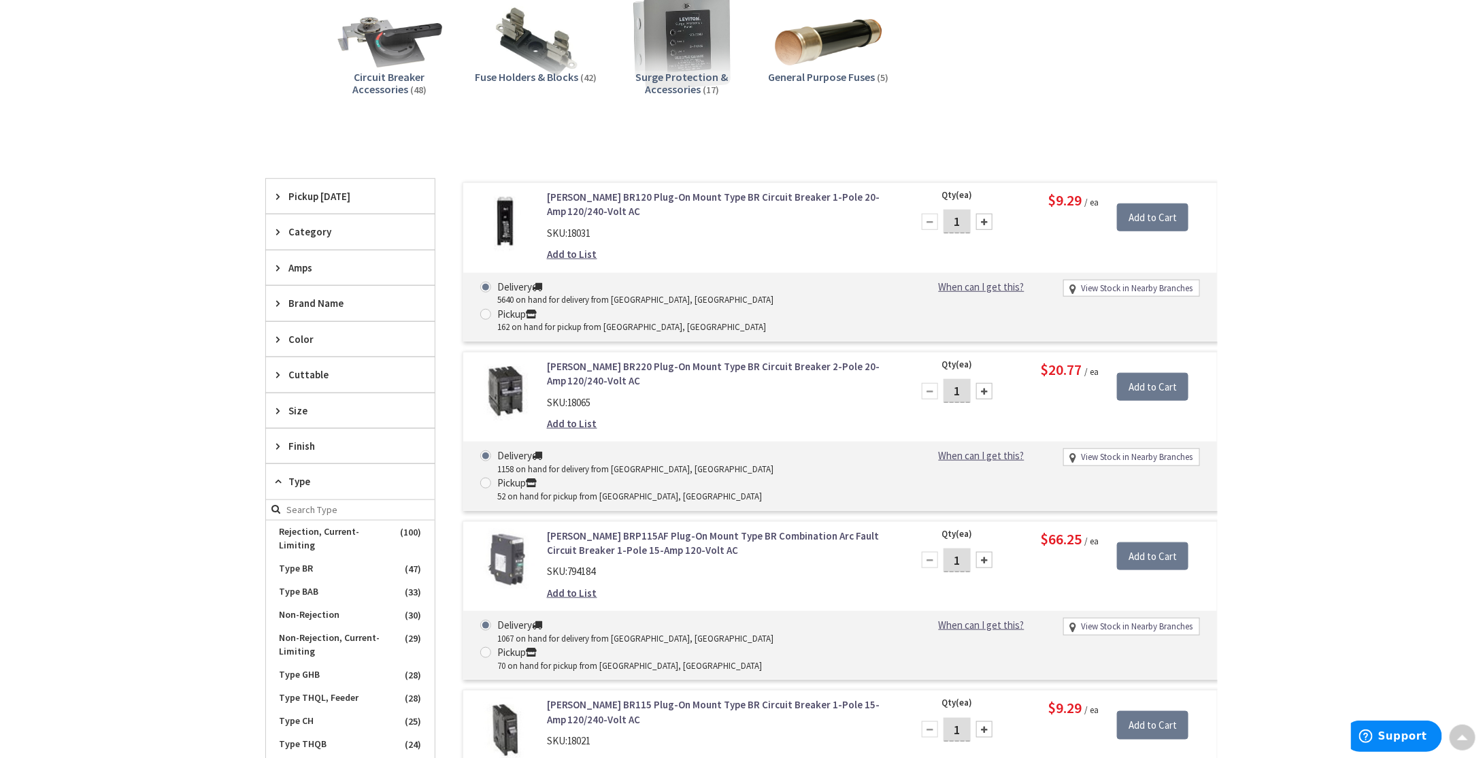
scroll to position [548, 0]
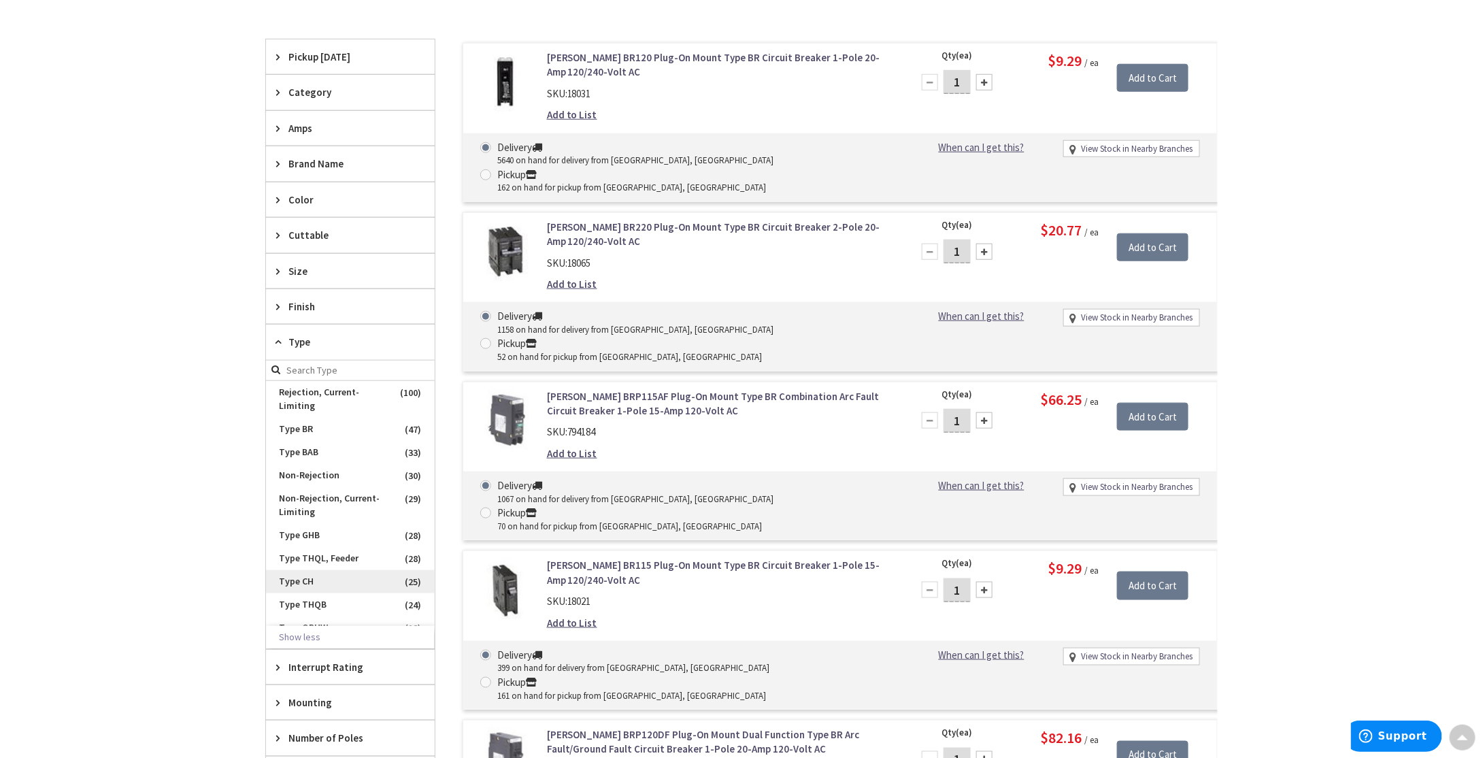
click at [298, 575] on span "Type CH" at bounding box center [350, 581] width 169 height 23
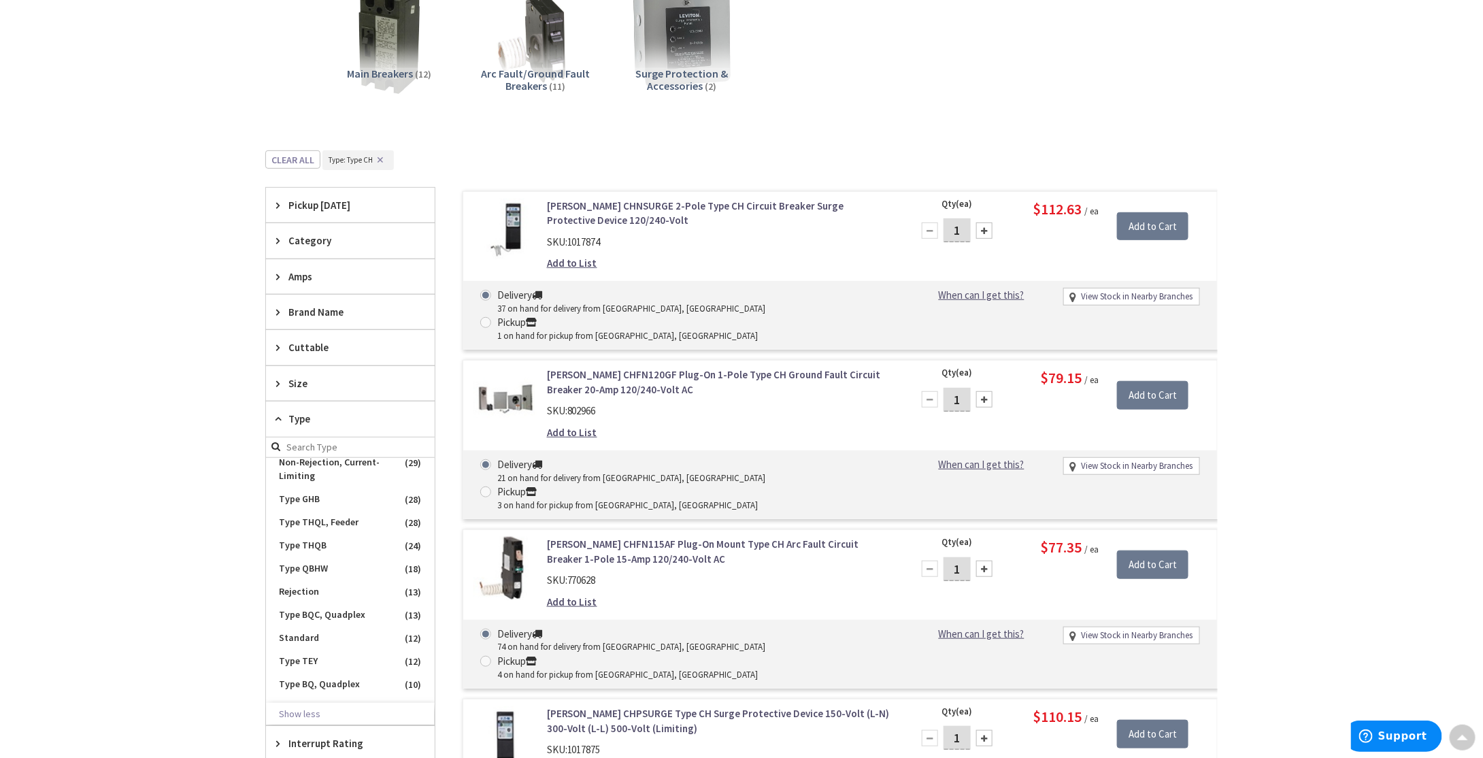
scroll to position [0, 0]
click at [271, 466] on span "Type CH" at bounding box center [350, 469] width 169 height 23
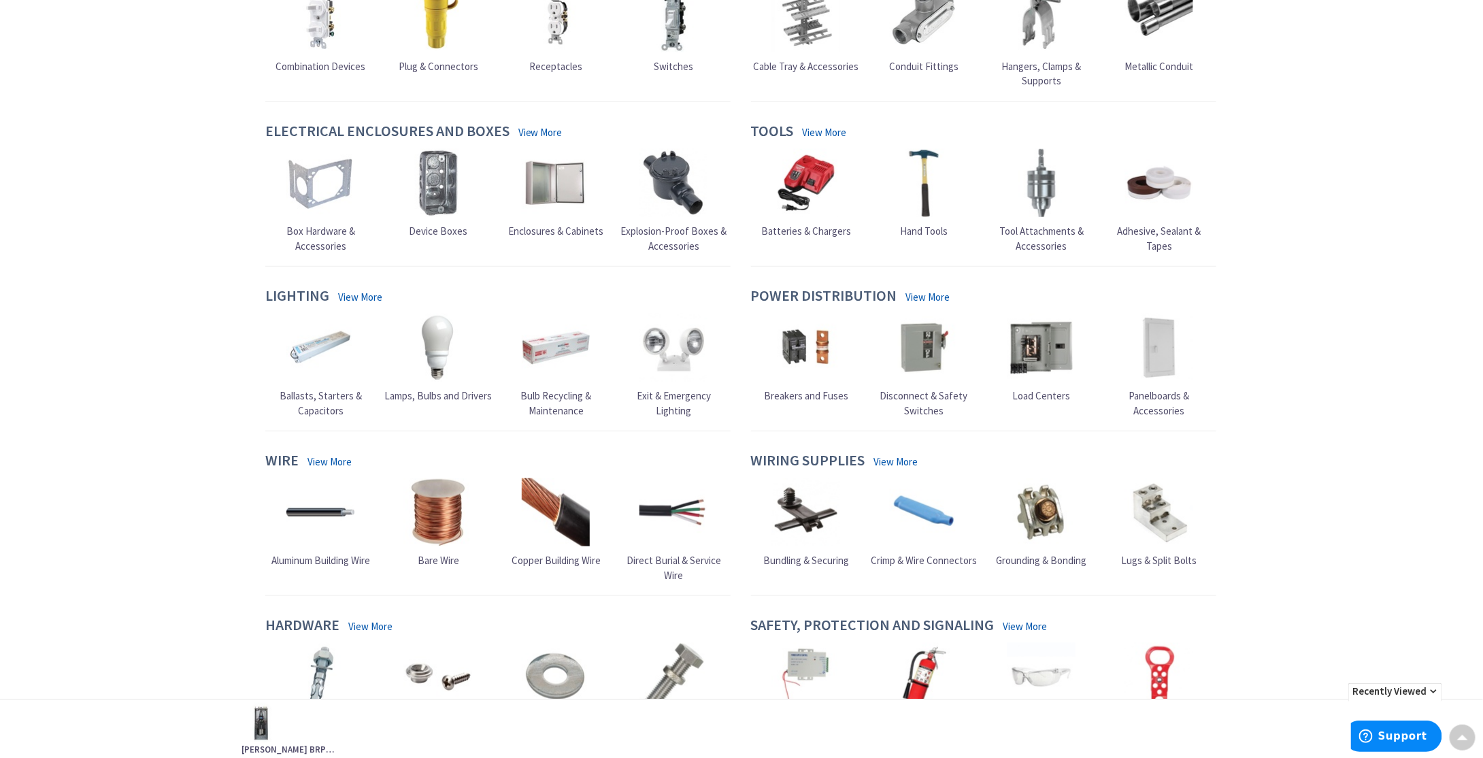
click at [1043, 396] on span "Load Centers" at bounding box center [1042, 395] width 58 height 13
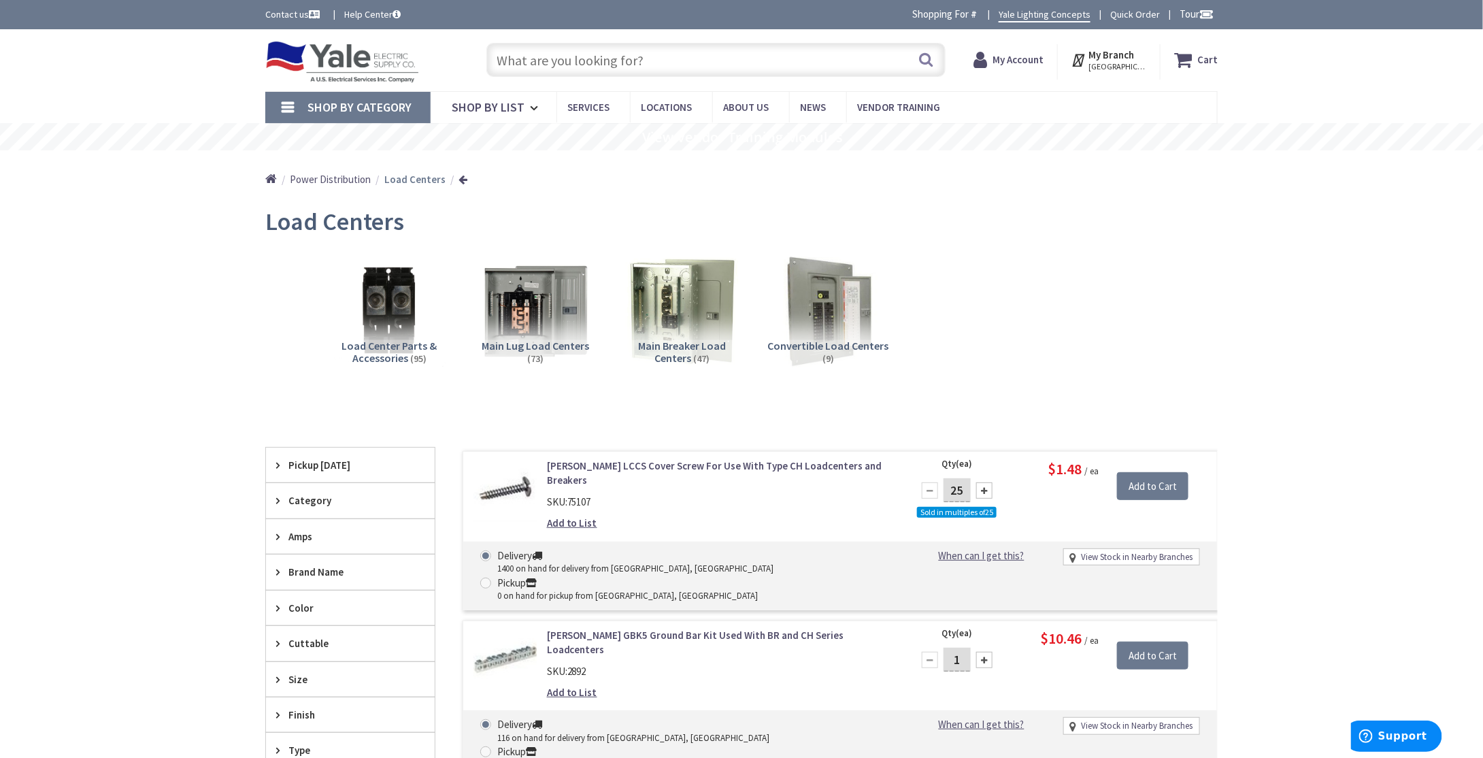
click at [664, 346] on span "Main Breaker Load Centers" at bounding box center [682, 352] width 88 height 26
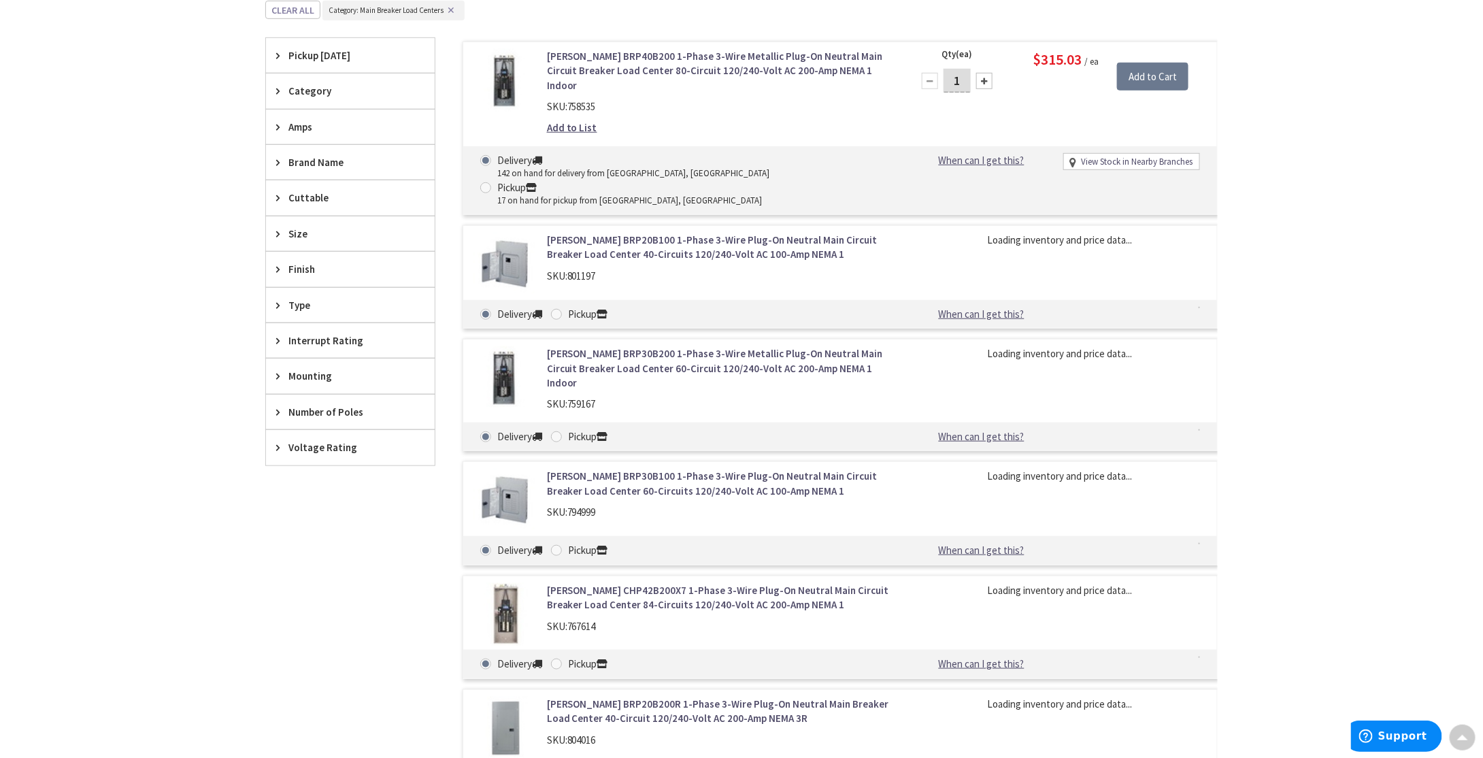
scroll to position [150, 0]
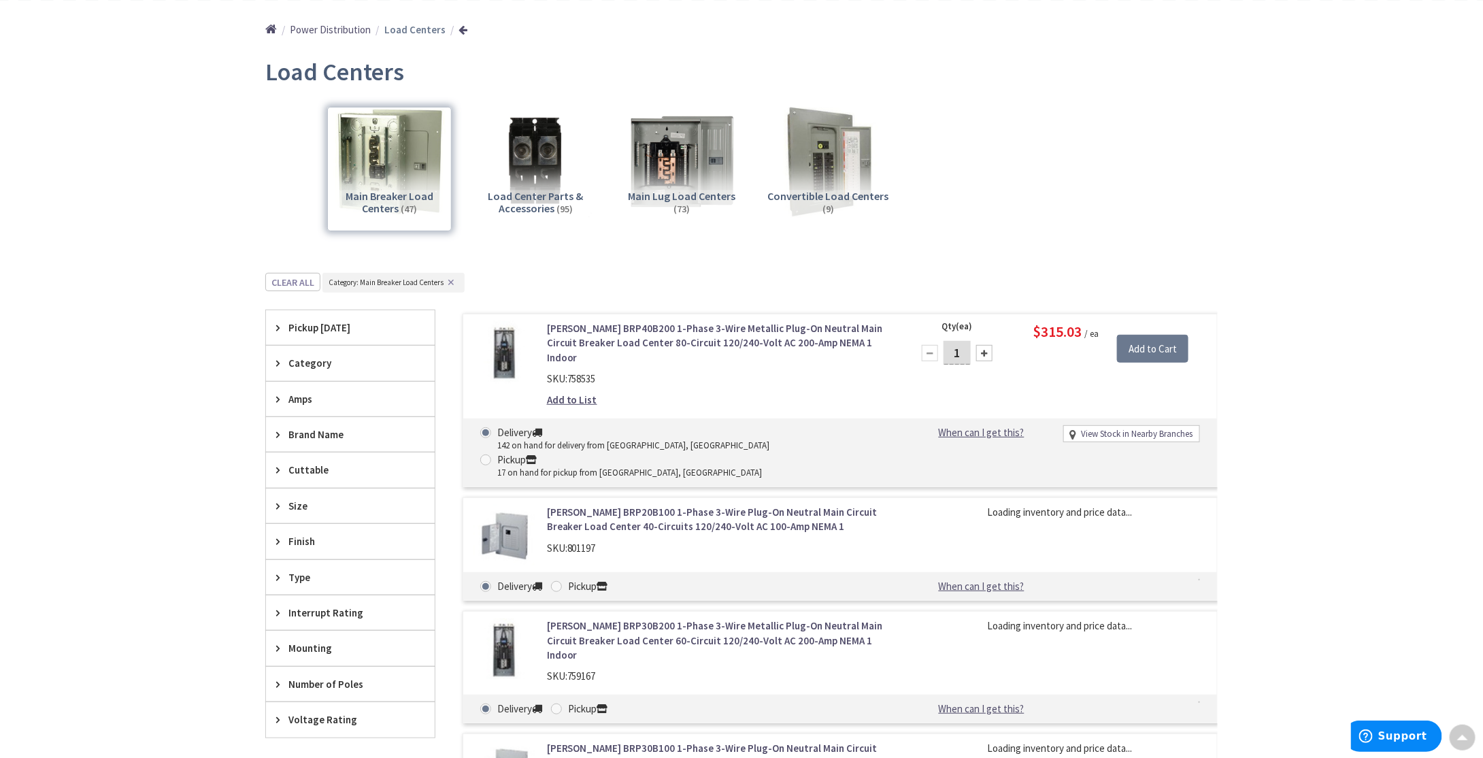
click at [612, 334] on link "[PERSON_NAME] BRP40B200 1-Phase 3-Wire Metallic Plug-On Neutral Main Circuit Br…" at bounding box center [720, 343] width 346 height 44
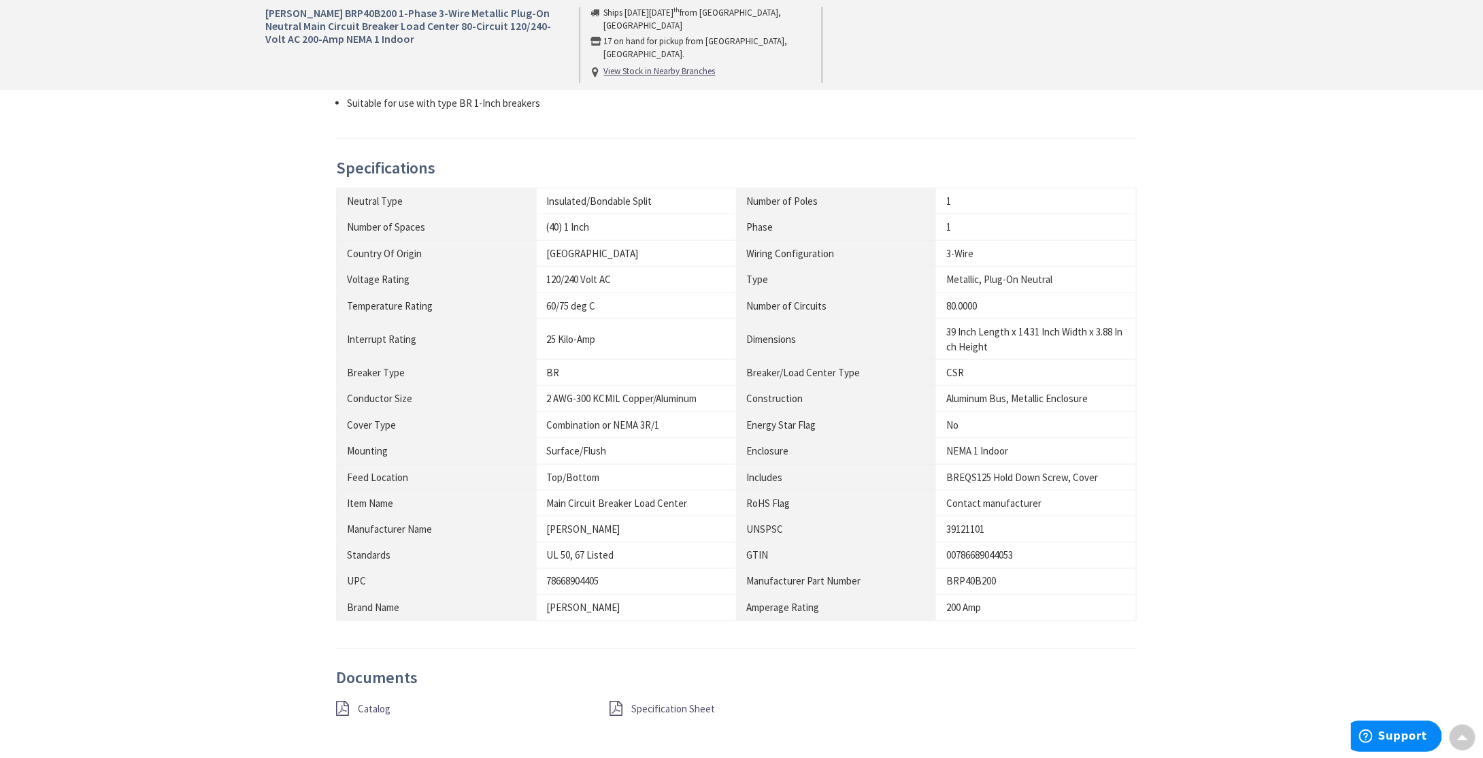
scroll to position [817, 0]
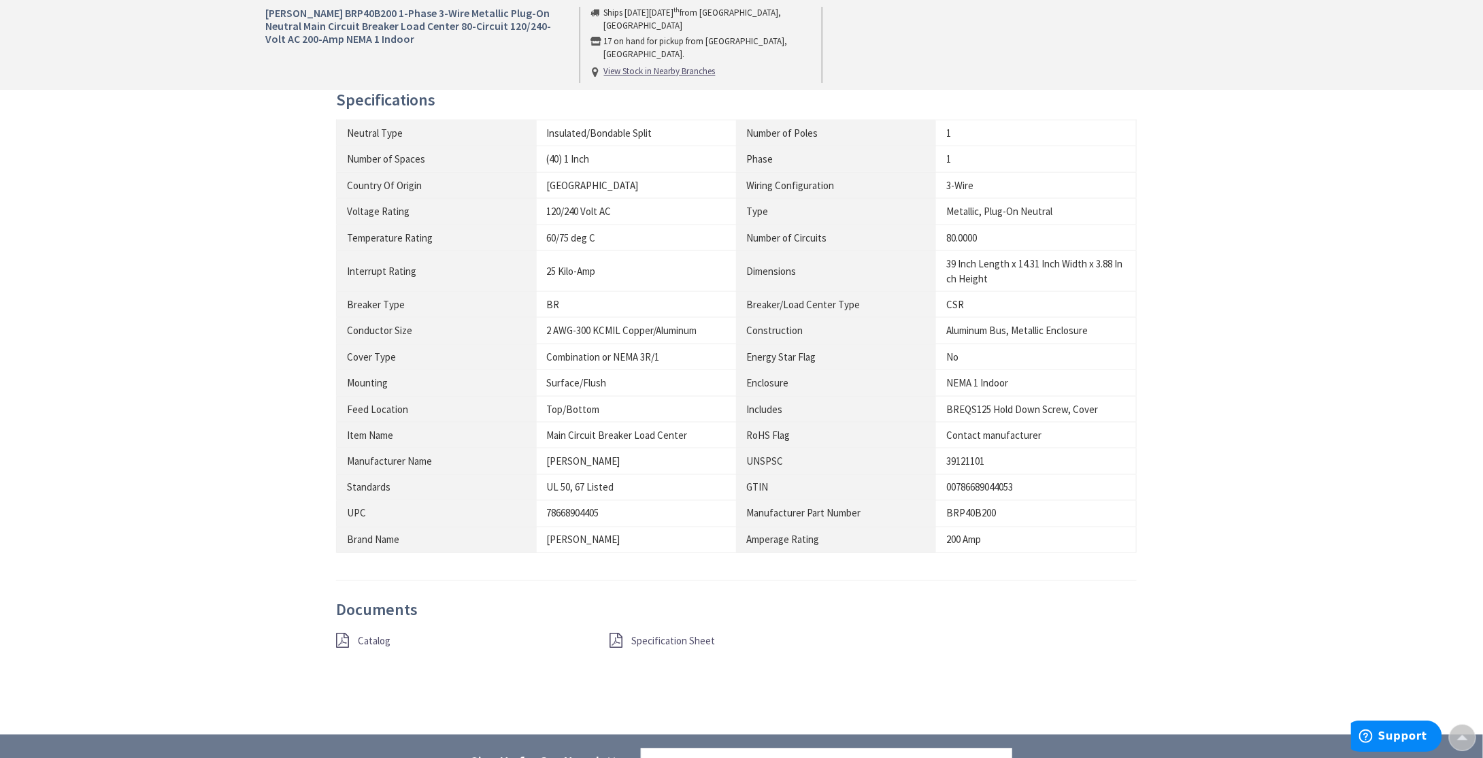
click at [651, 636] on span "Specification Sheet" at bounding box center [674, 641] width 84 height 13
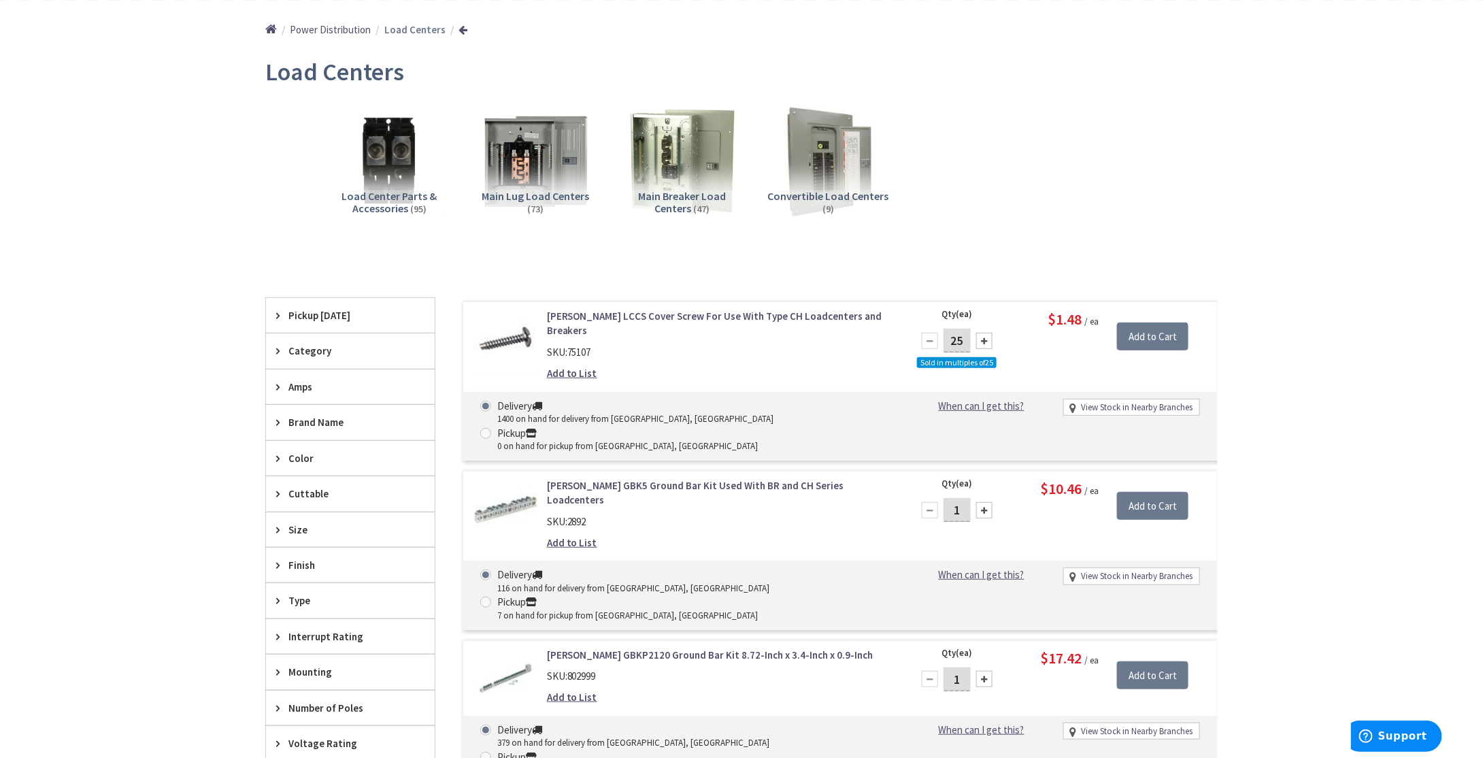
click at [671, 197] on span "Main Breaker Load Centers" at bounding box center [682, 202] width 88 height 26
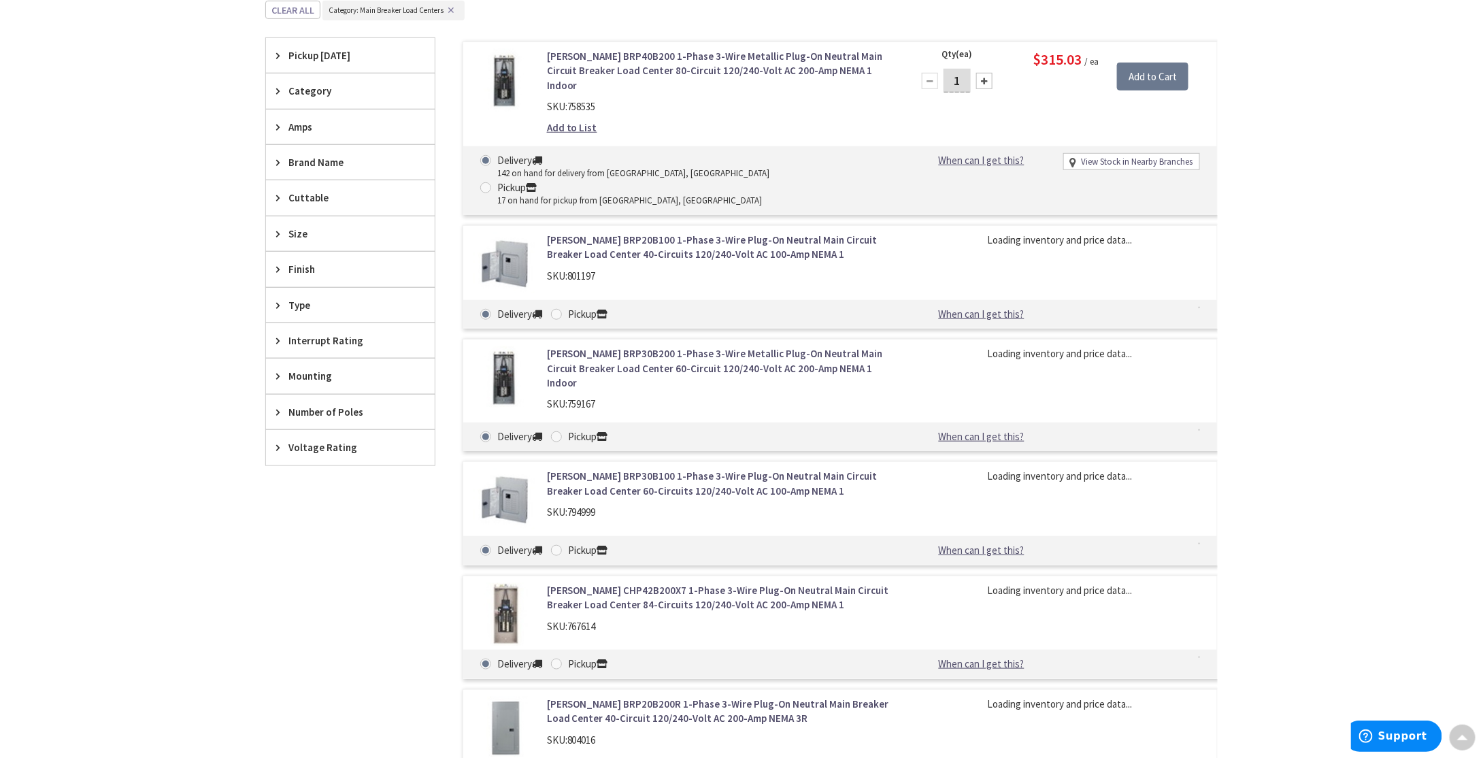
scroll to position [626, 0]
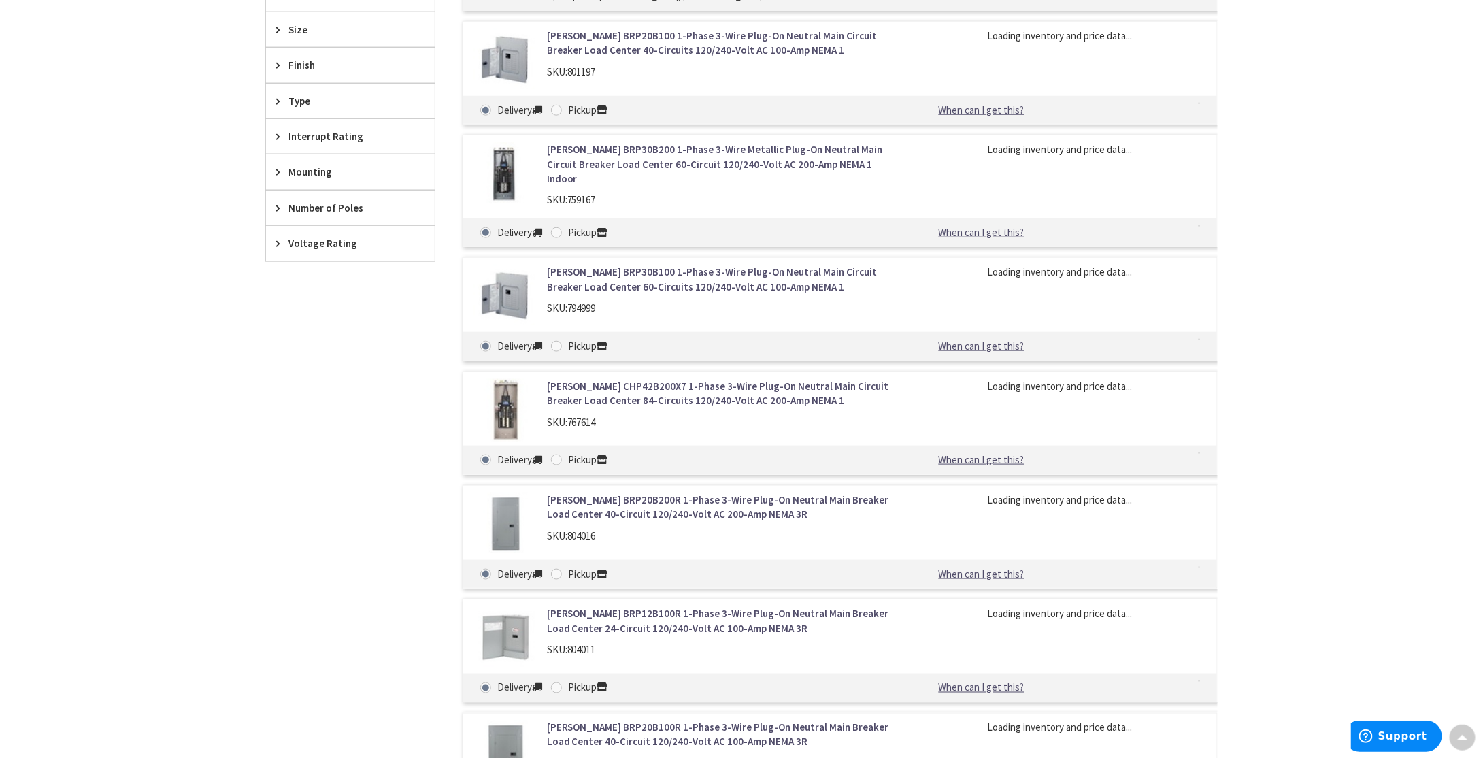
click at [619, 379] on link "[PERSON_NAME] CHP42B200X7 1-Phase 3-Wire Plug-On Neutral Main Circuit Breaker L…" at bounding box center [720, 393] width 346 height 29
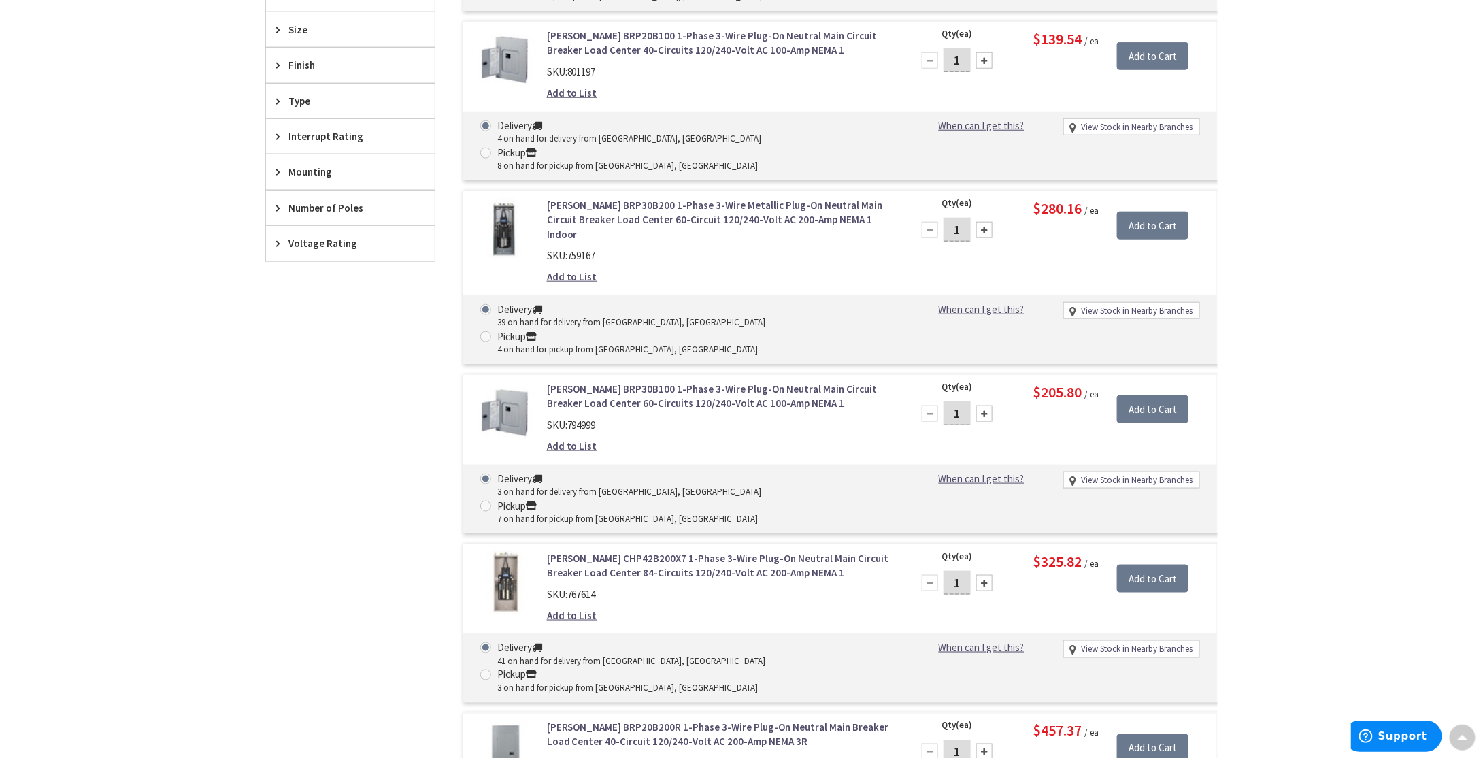
click at [619, 551] on link "Eaton CHP42B200X7 1-Phase 3-Wire Plug-On Neutral Main Circuit Breaker Load Cent…" at bounding box center [720, 565] width 346 height 29
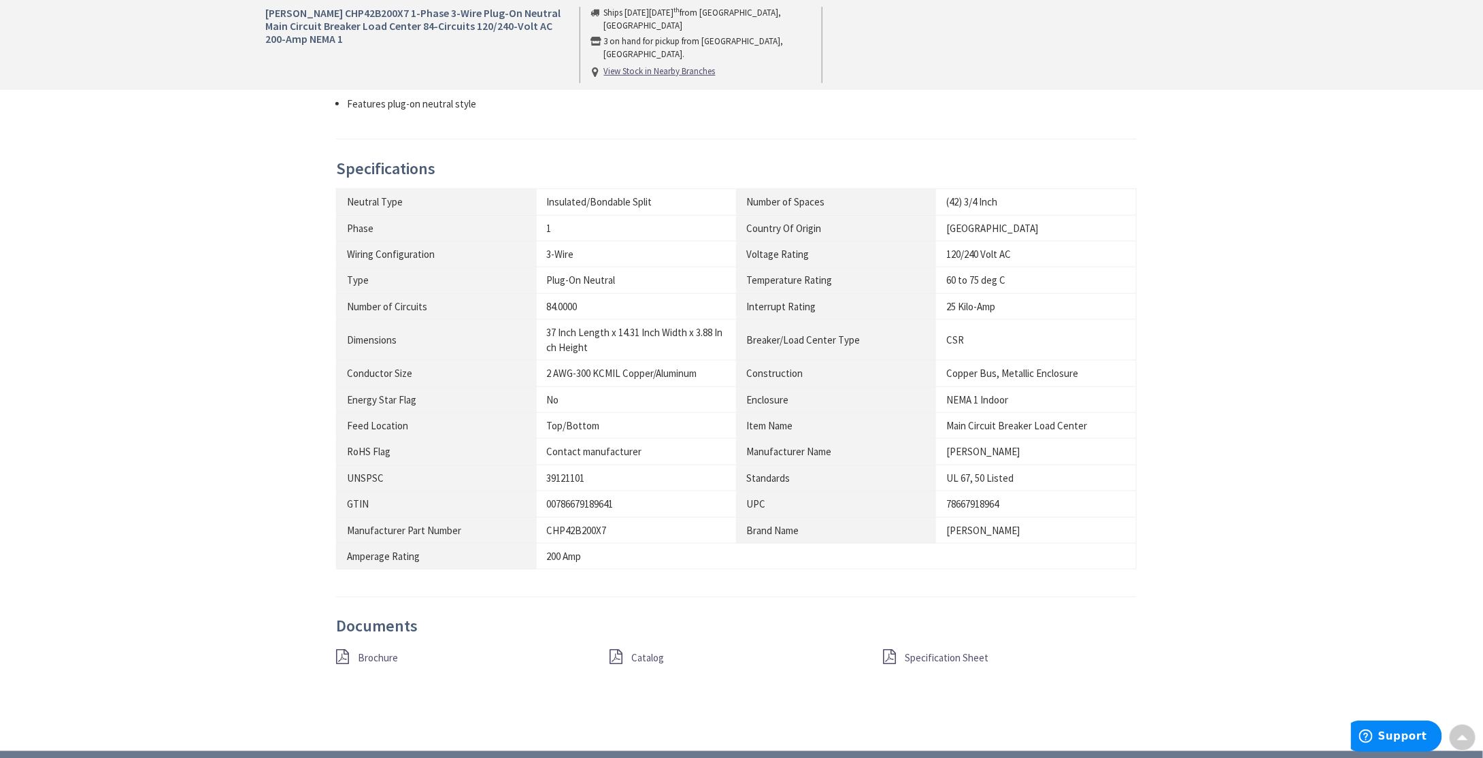
scroll to position [749, 0]
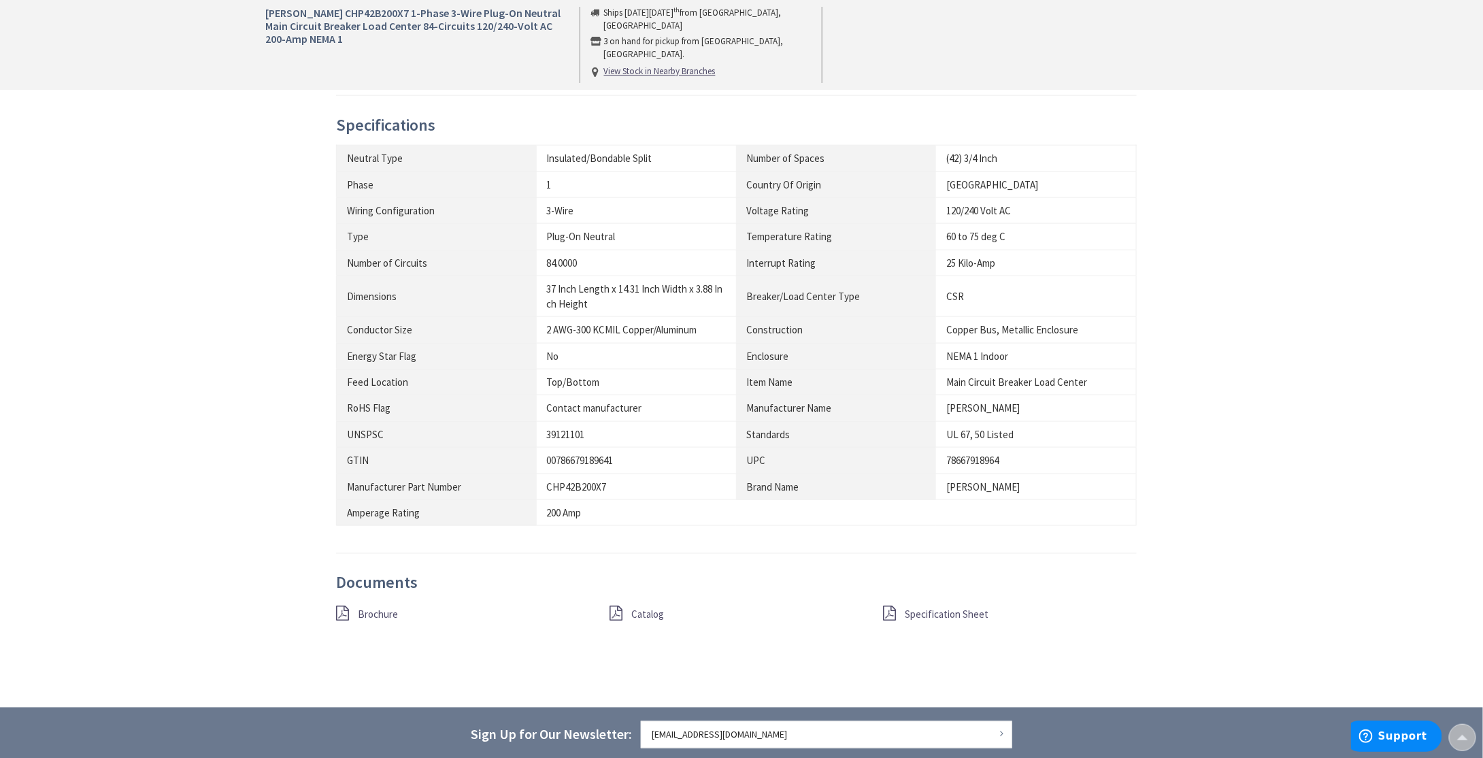
click at [923, 617] on div "Specification Sheet" at bounding box center [1011, 614] width 274 height 17
click at [923, 608] on span "Specification Sheet" at bounding box center [948, 614] width 84 height 13
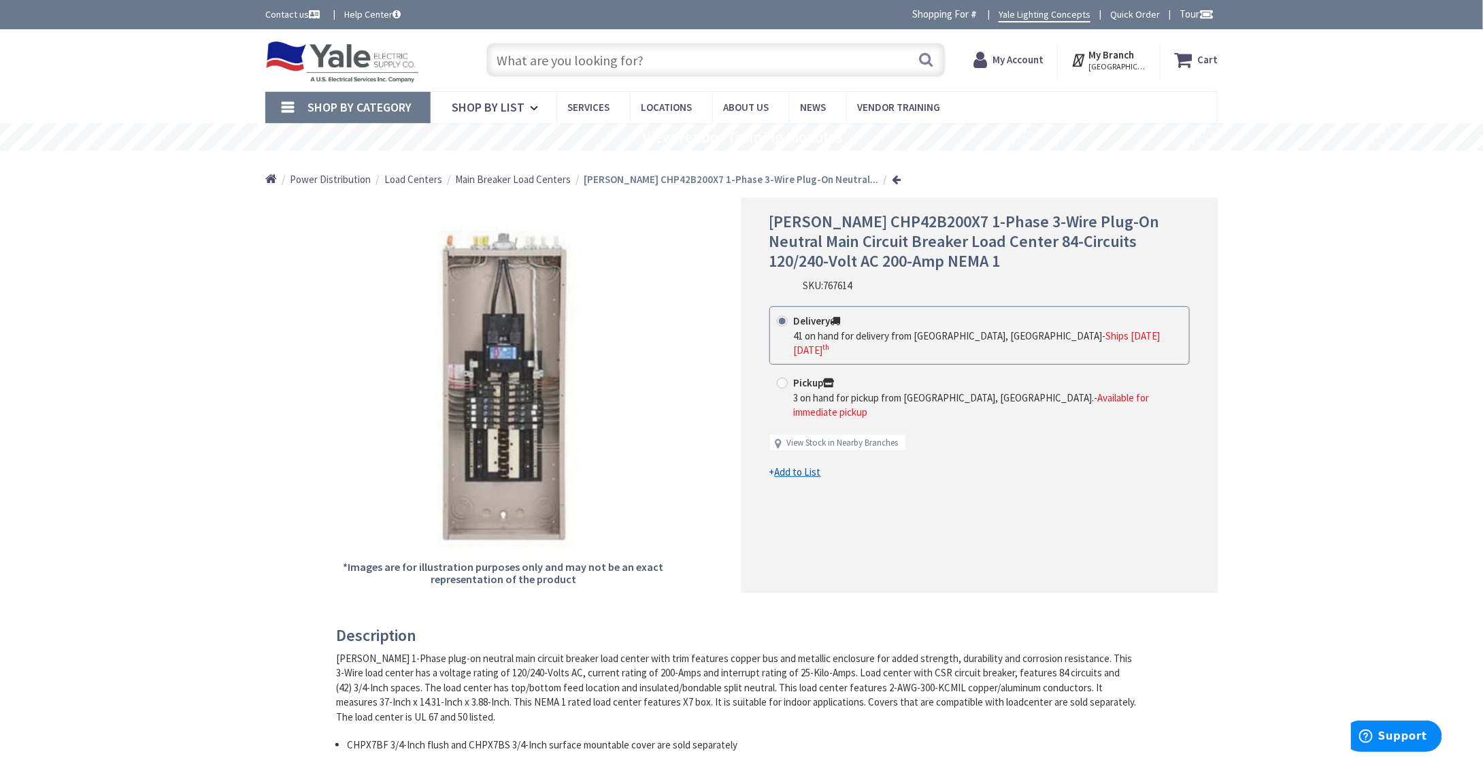
click at [516, 179] on span "Main Breaker Load Centers" at bounding box center [513, 179] width 116 height 13
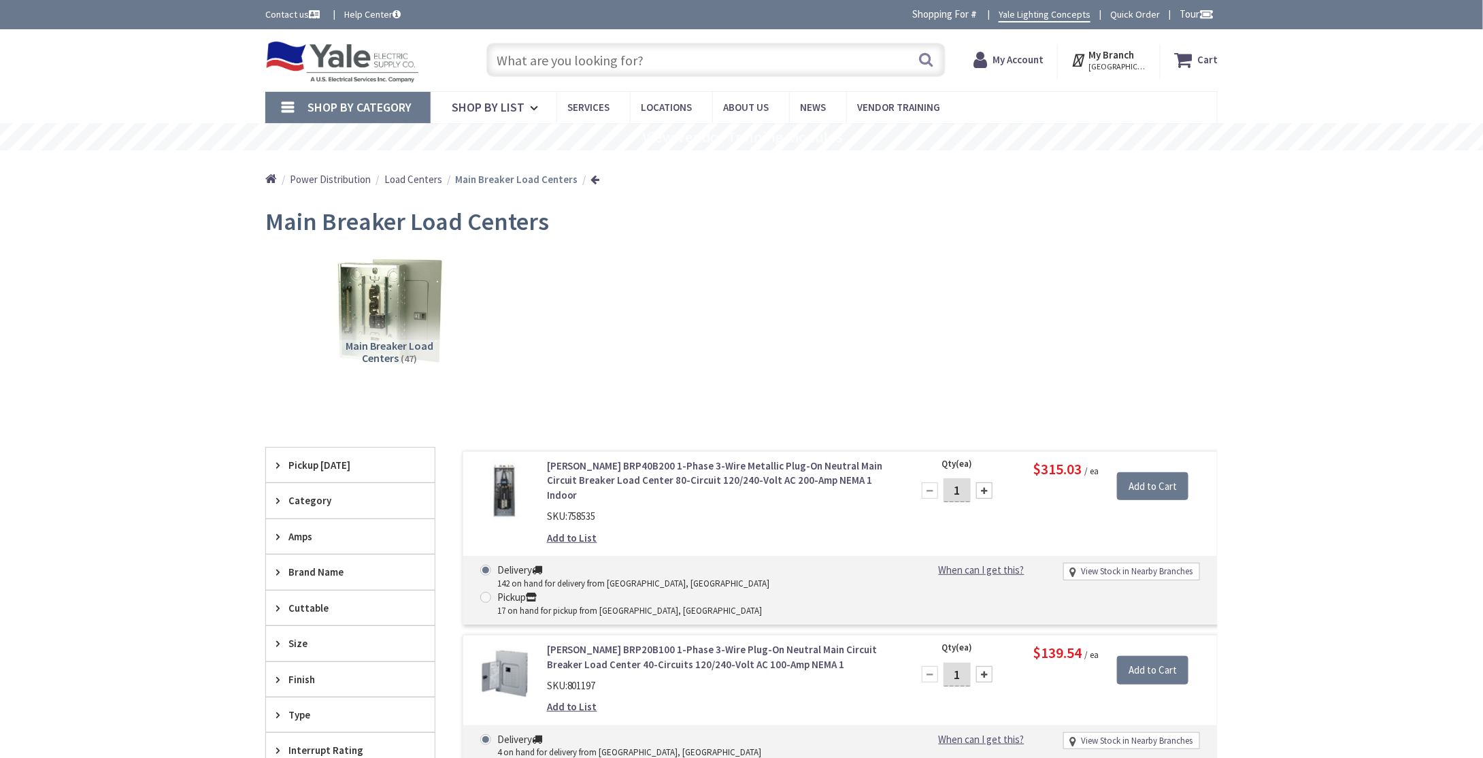
click at [651, 470] on link "[PERSON_NAME] BRP40B200 1-Phase 3-Wire Metallic Plug-On Neutral Main Circuit Br…" at bounding box center [720, 481] width 346 height 44
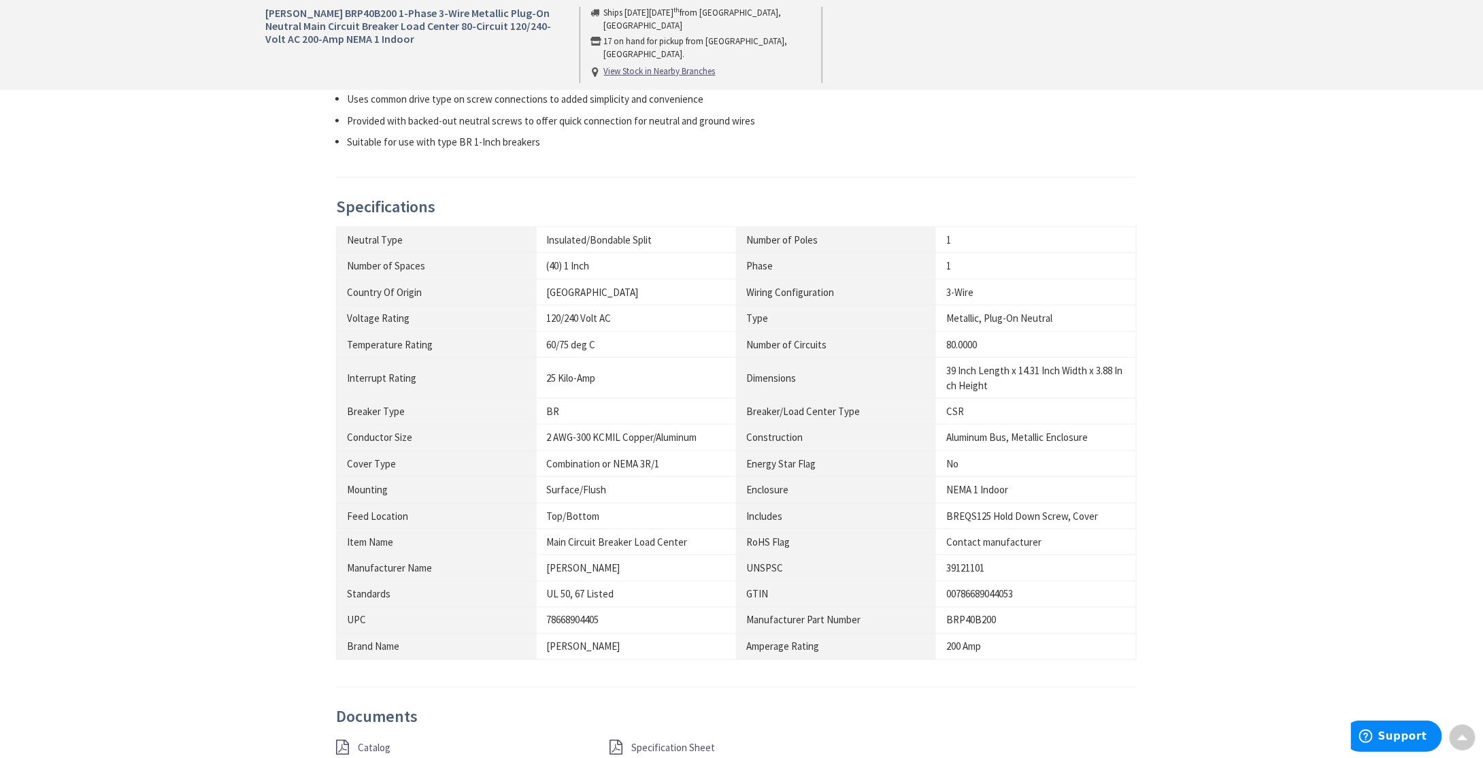
scroll to position [885, 0]
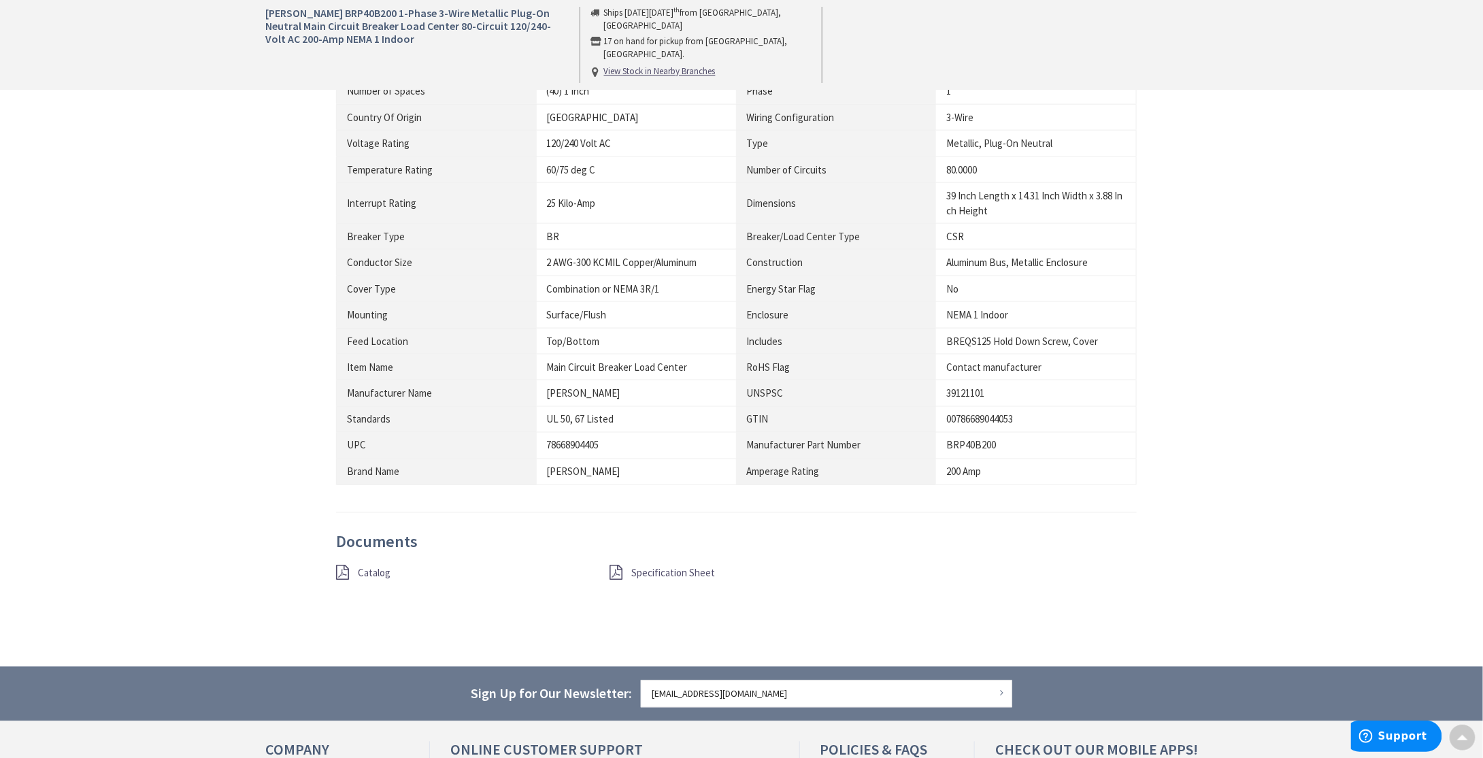
click at [685, 569] on span "Specification Sheet" at bounding box center [674, 573] width 84 height 13
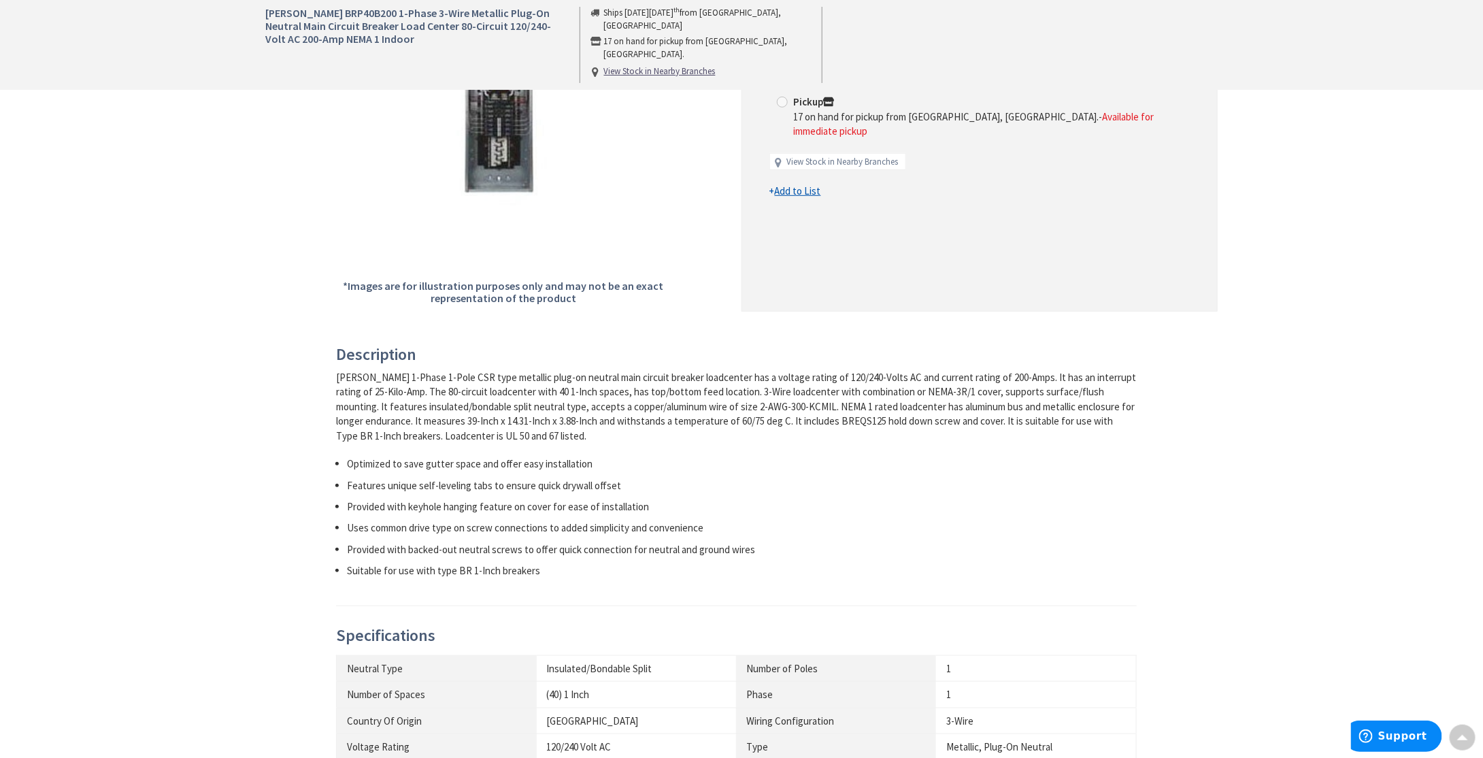
scroll to position [272, 0]
